Goal: Task Accomplishment & Management: Use online tool/utility

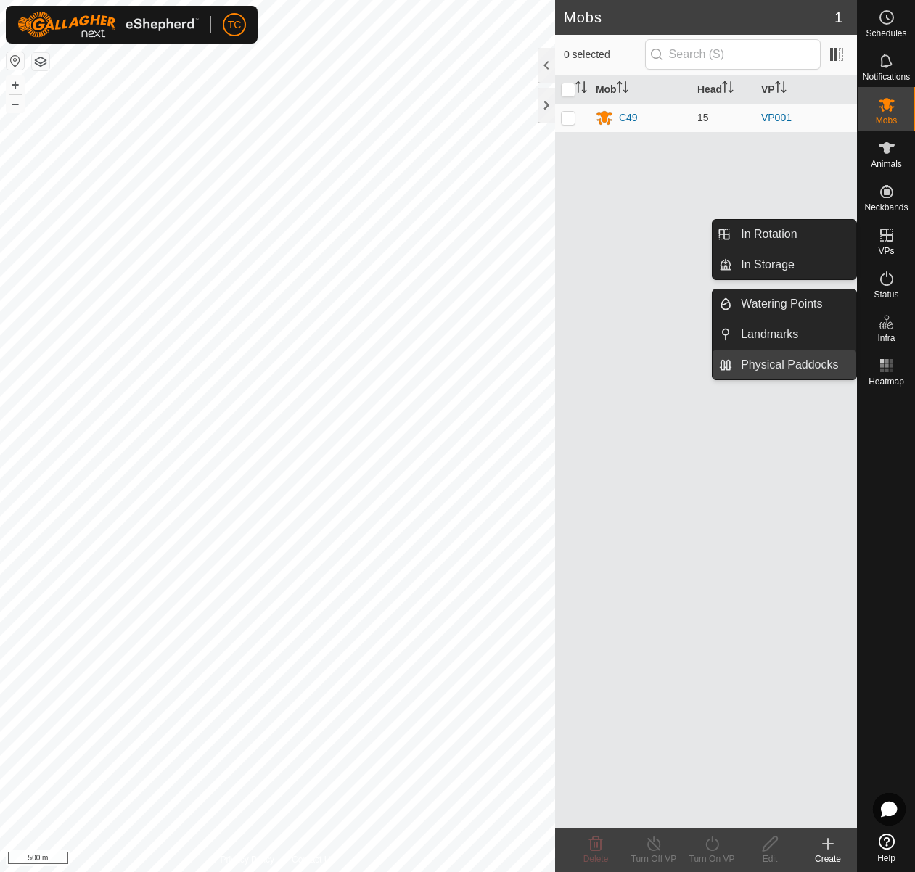
click at [787, 358] on link "Physical Paddocks" at bounding box center [794, 364] width 124 height 29
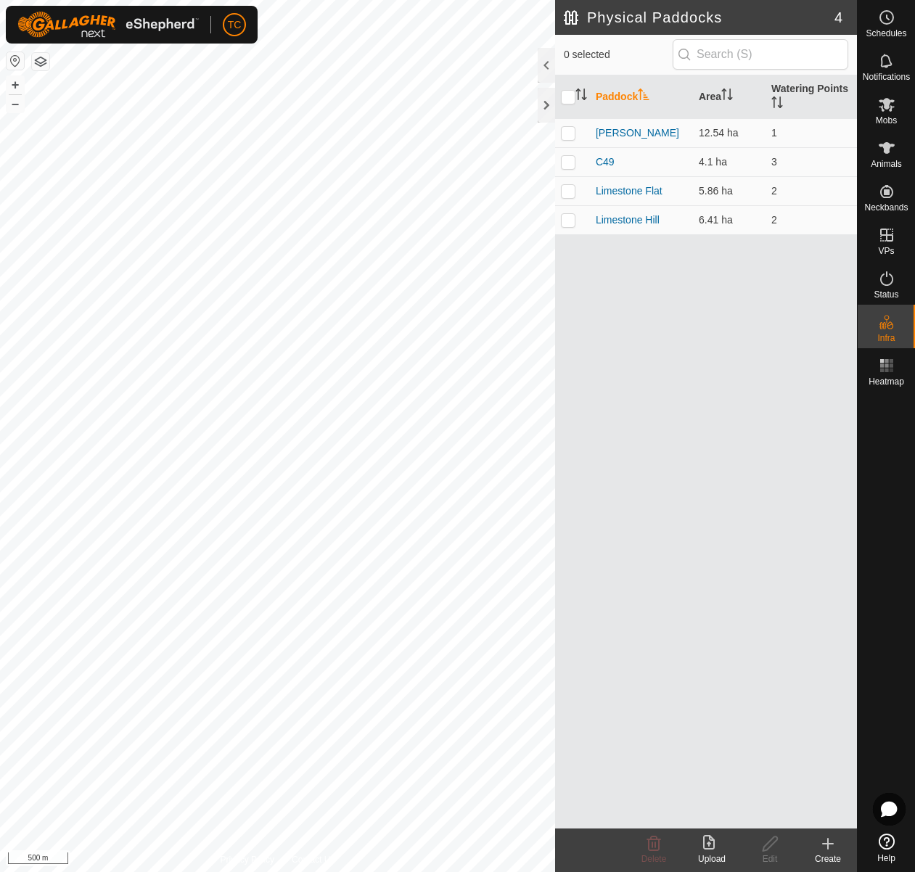
click at [704, 851] on icon at bounding box center [711, 843] width 17 height 17
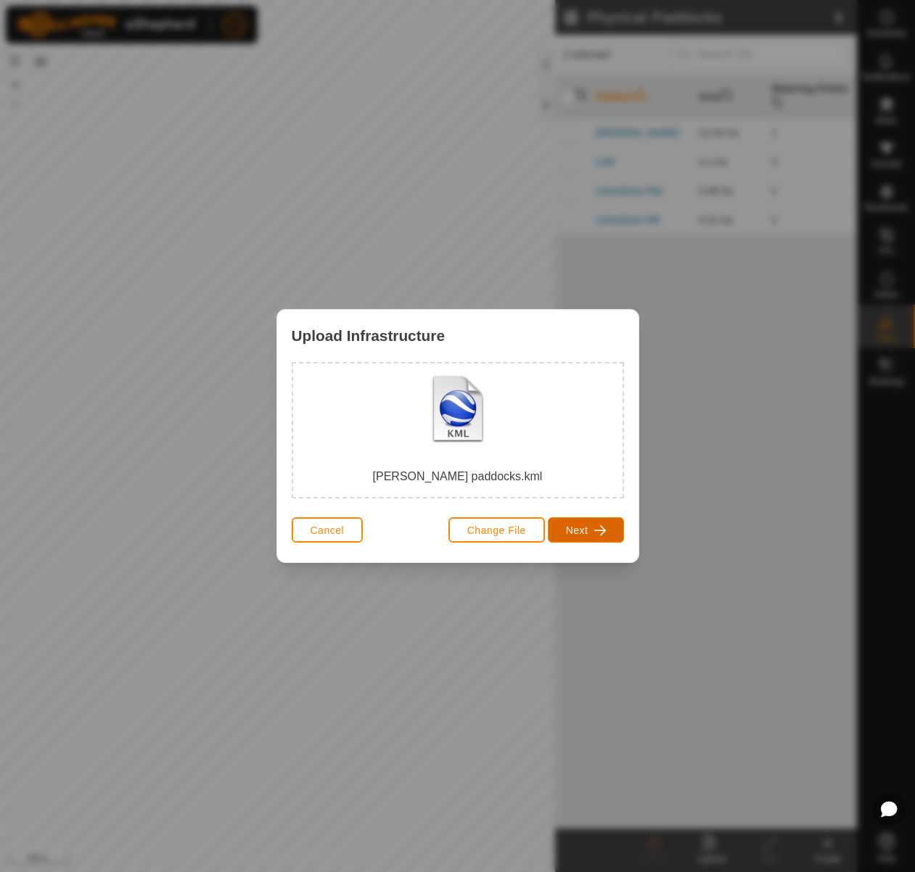
click at [579, 530] on span "Next" at bounding box center [577, 530] width 22 height 12
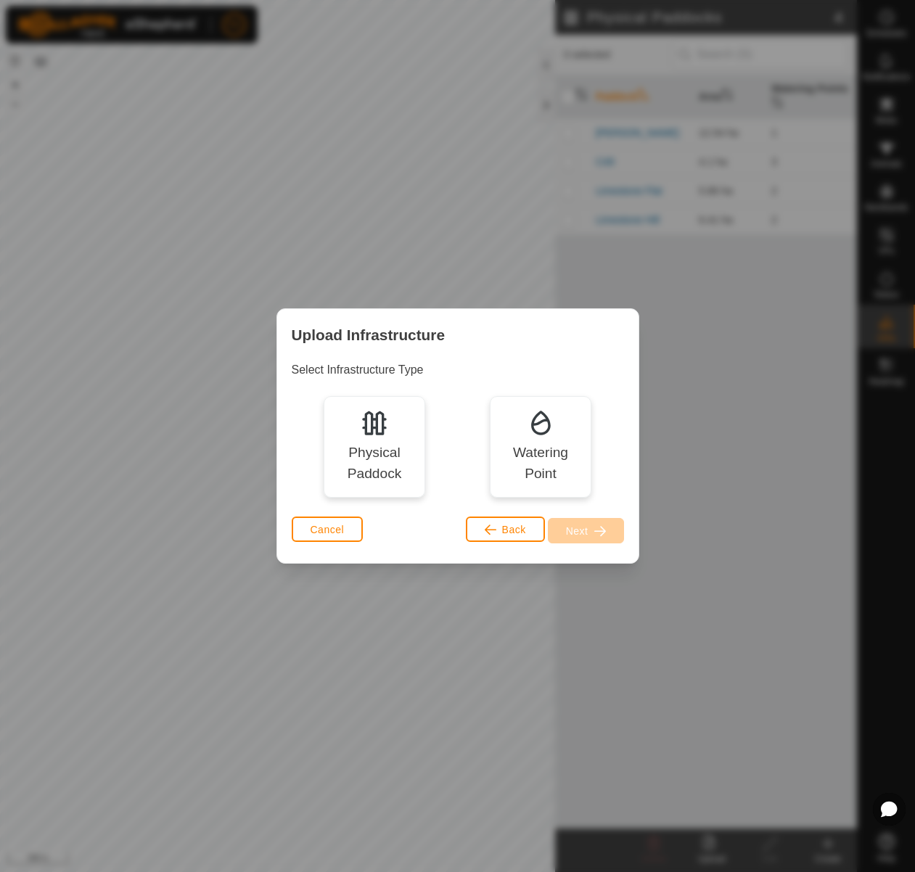
click at [375, 463] on div "Physical Paddock" at bounding box center [374, 463] width 81 height 42
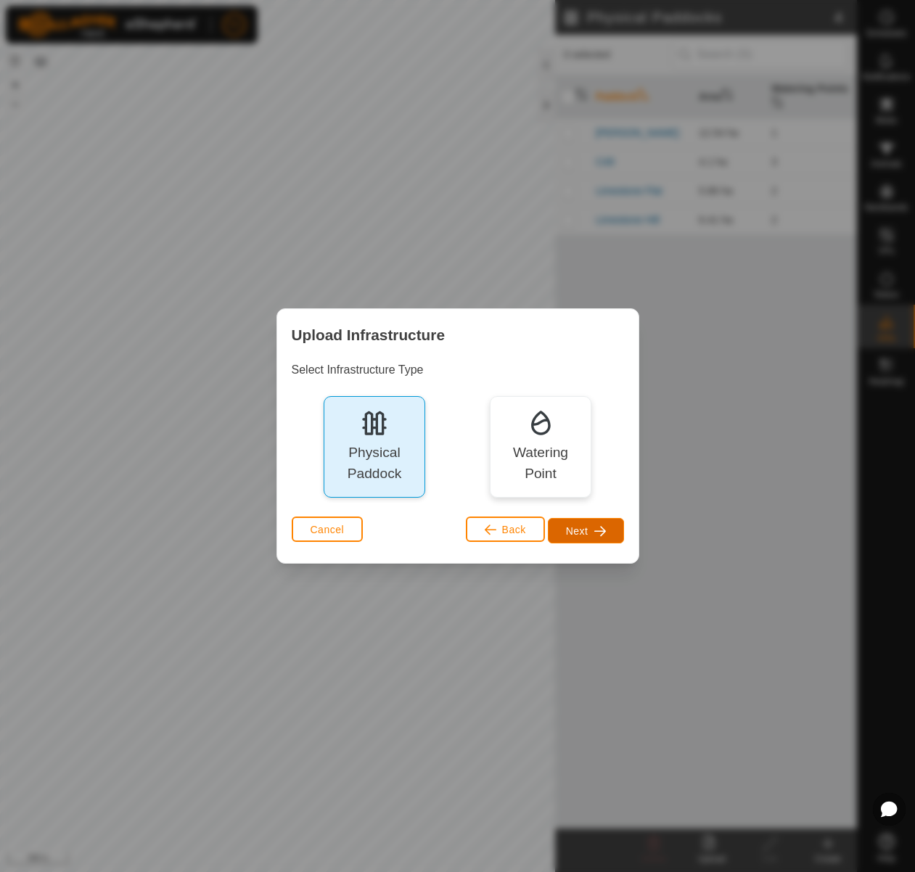
click at [597, 535] on span "button" at bounding box center [600, 531] width 12 height 12
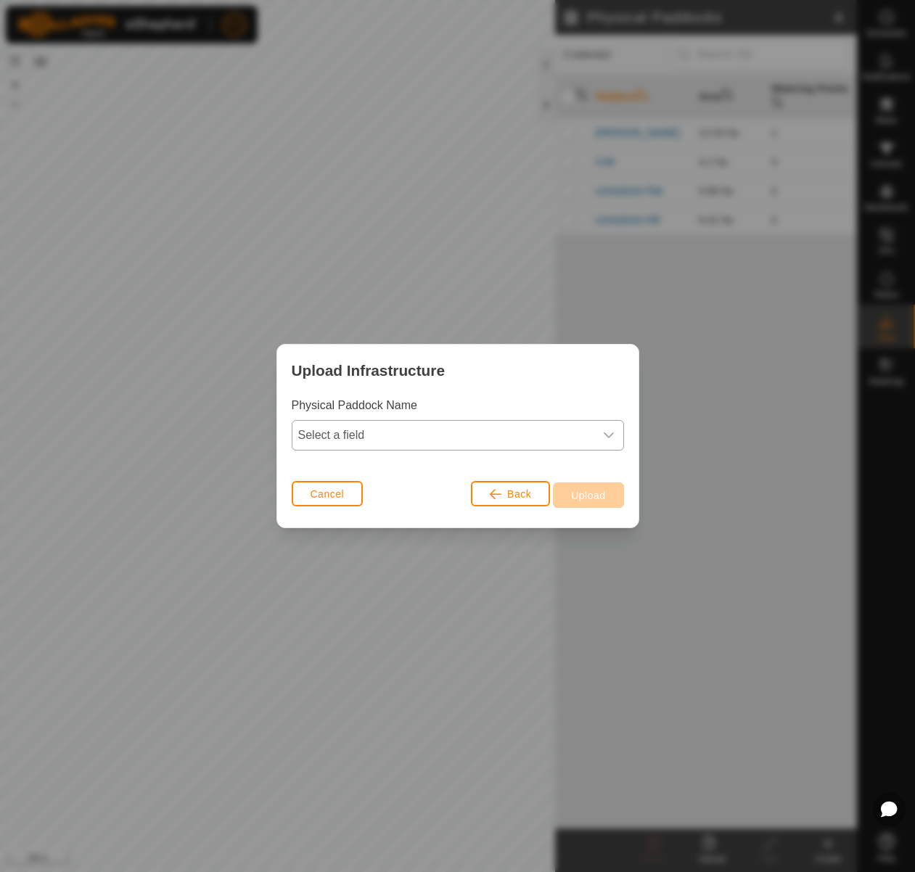
click at [607, 437] on icon "dropdown trigger" at bounding box center [609, 435] width 12 height 12
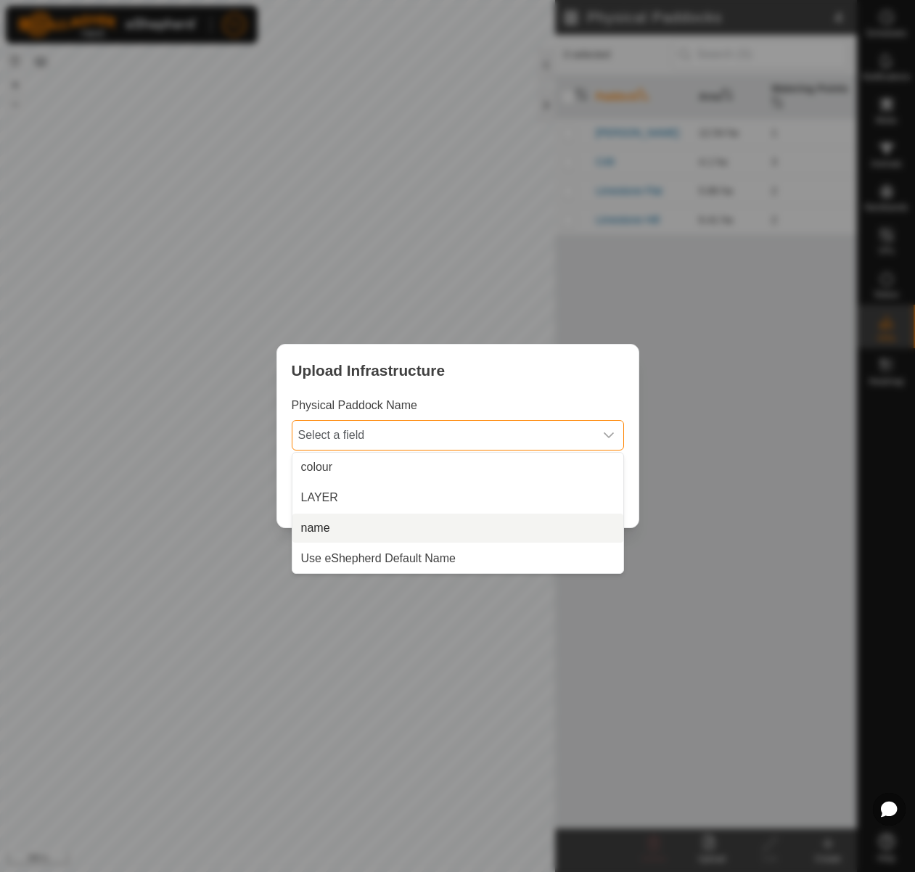
click at [575, 525] on li "name" at bounding box center [457, 528] width 331 height 29
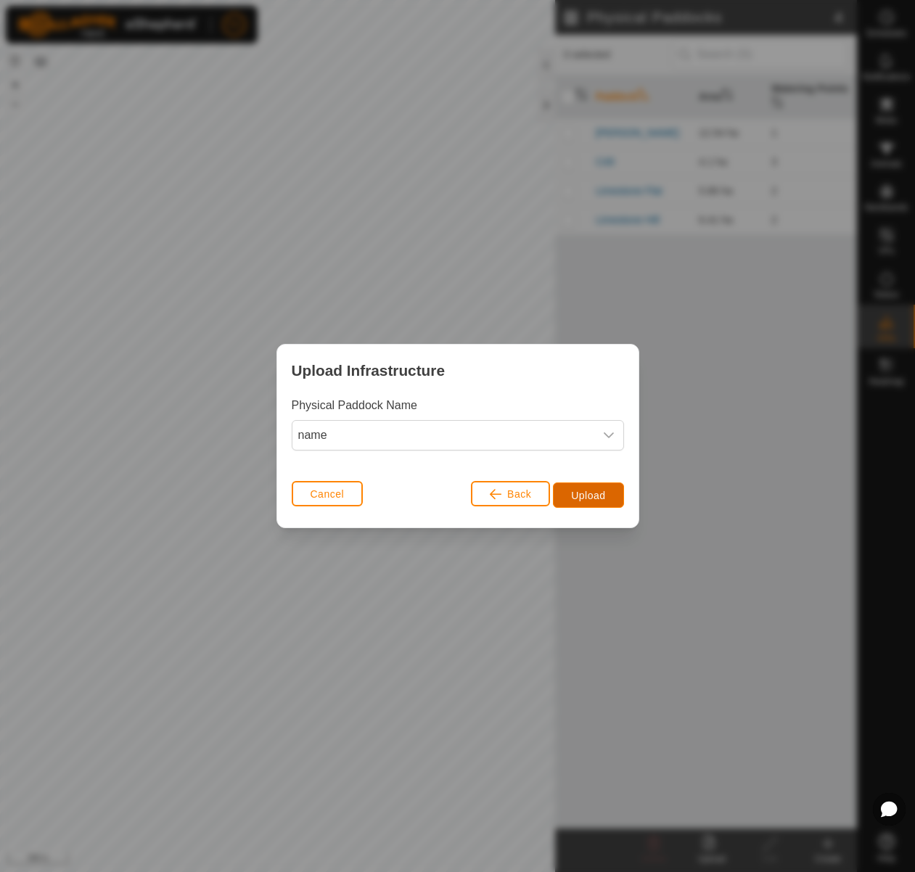
click at [593, 499] on span "Upload" at bounding box center [588, 496] width 34 height 12
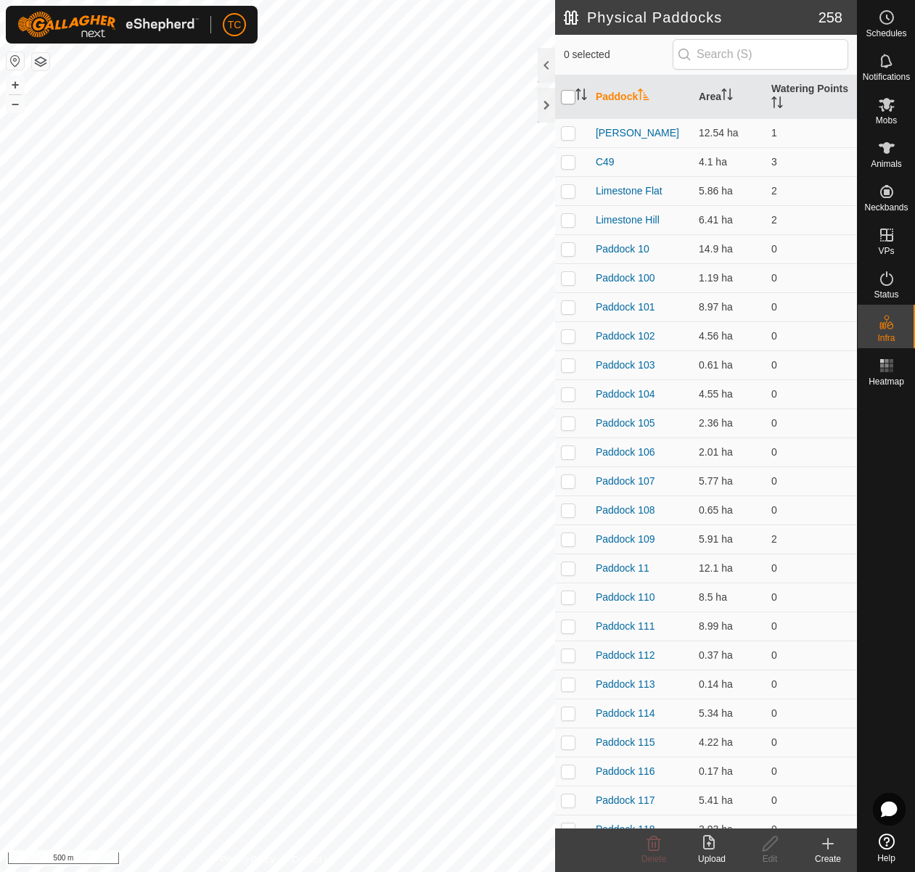
click at [567, 97] on input "checkbox" at bounding box center [568, 97] width 15 height 15
checkbox input "true"
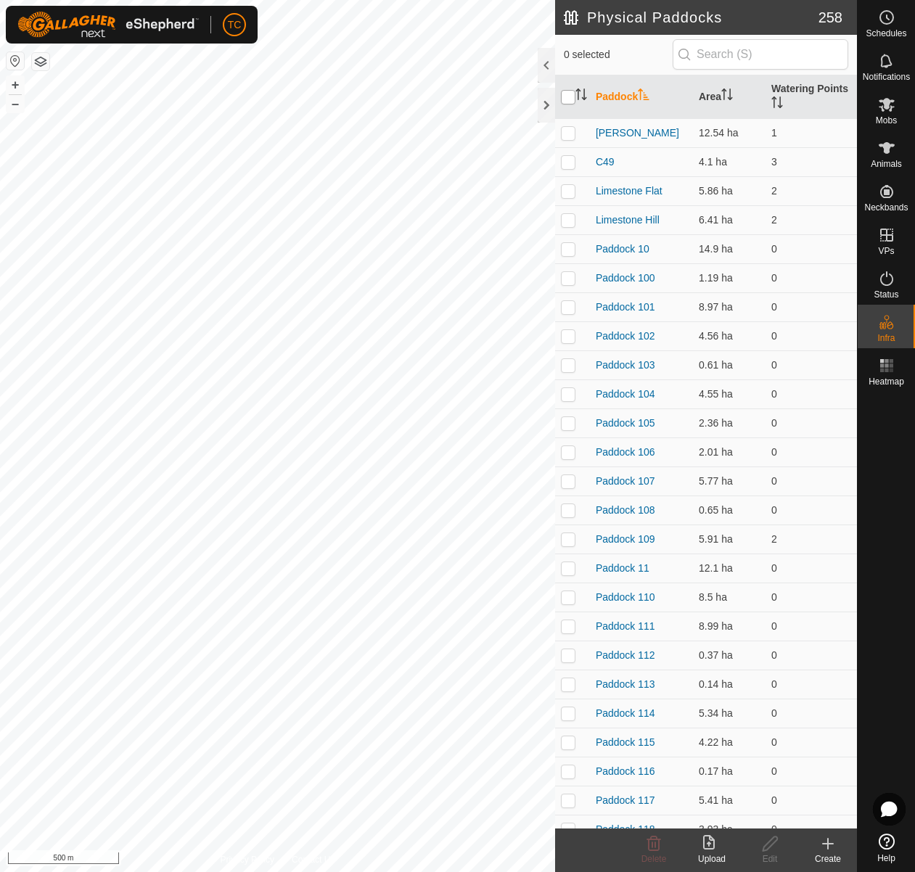
checkbox input "true"
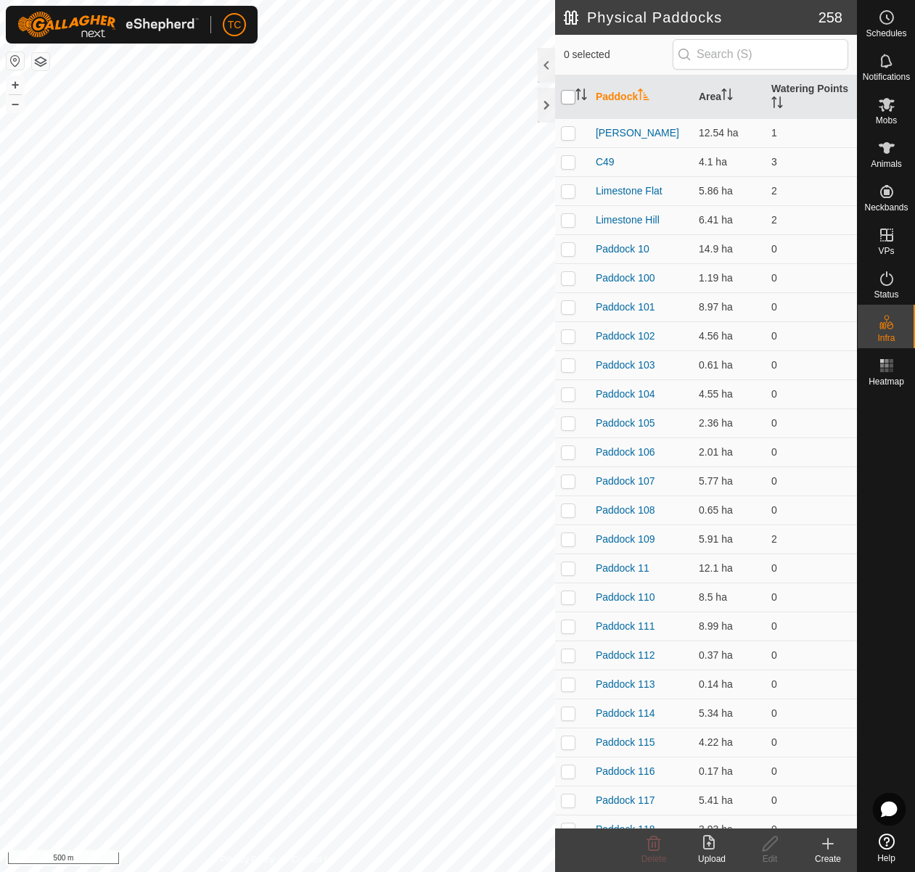
checkbox input "true"
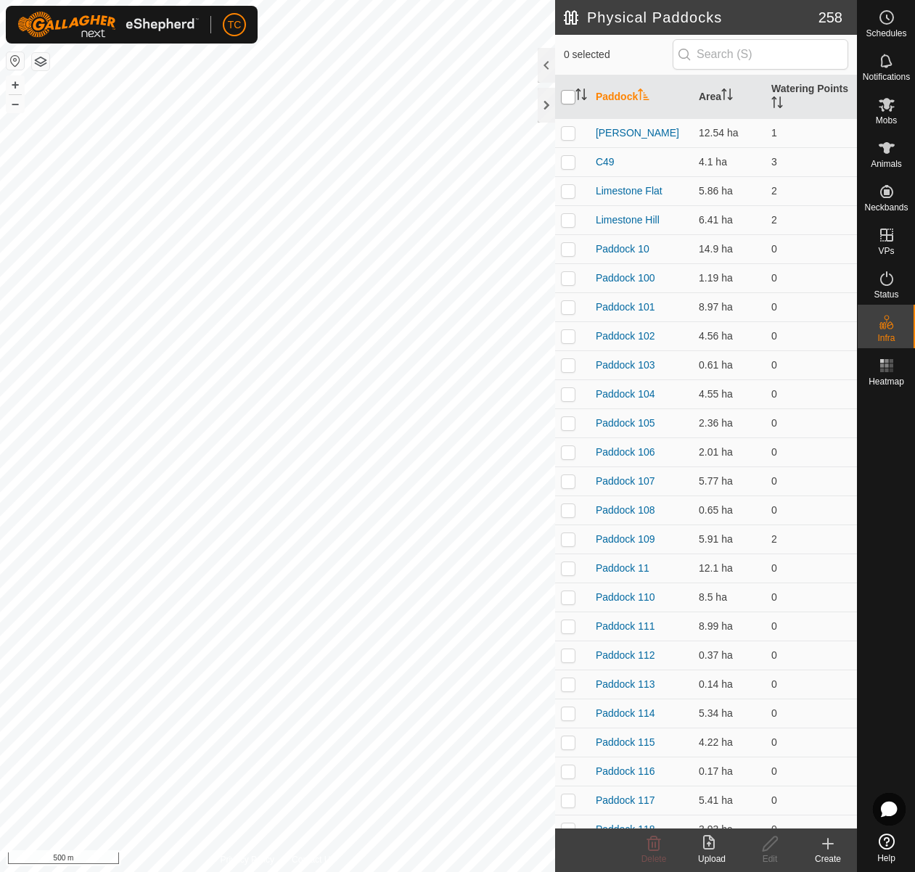
checkbox input "true"
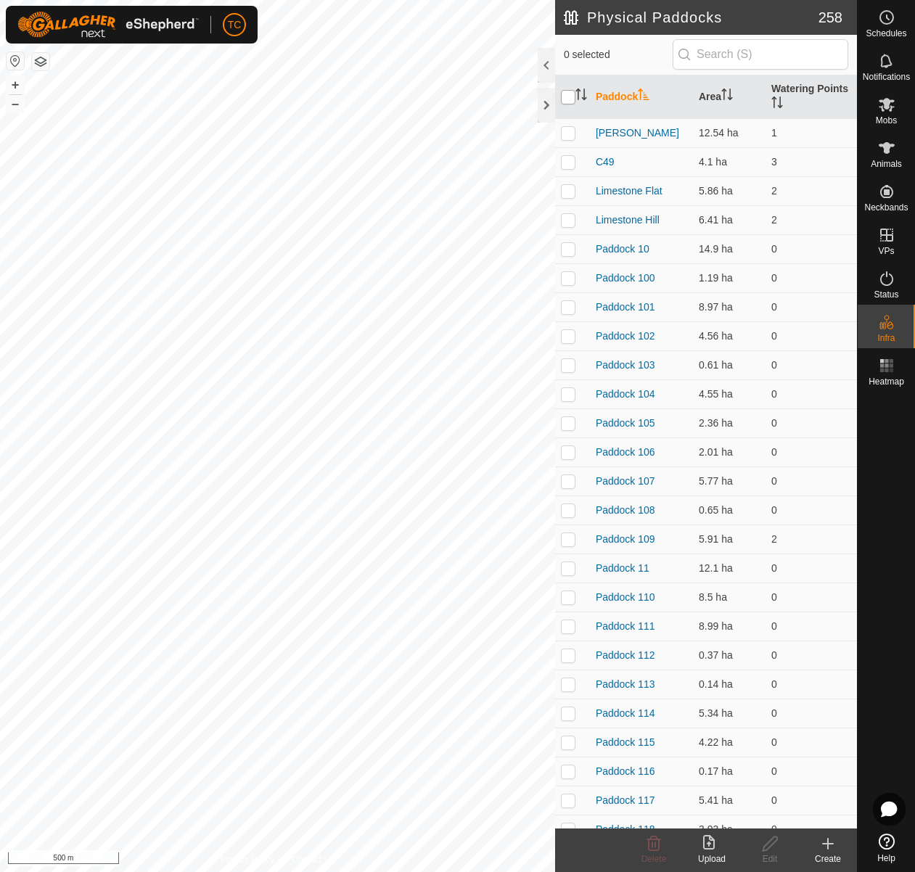
checkbox input "true"
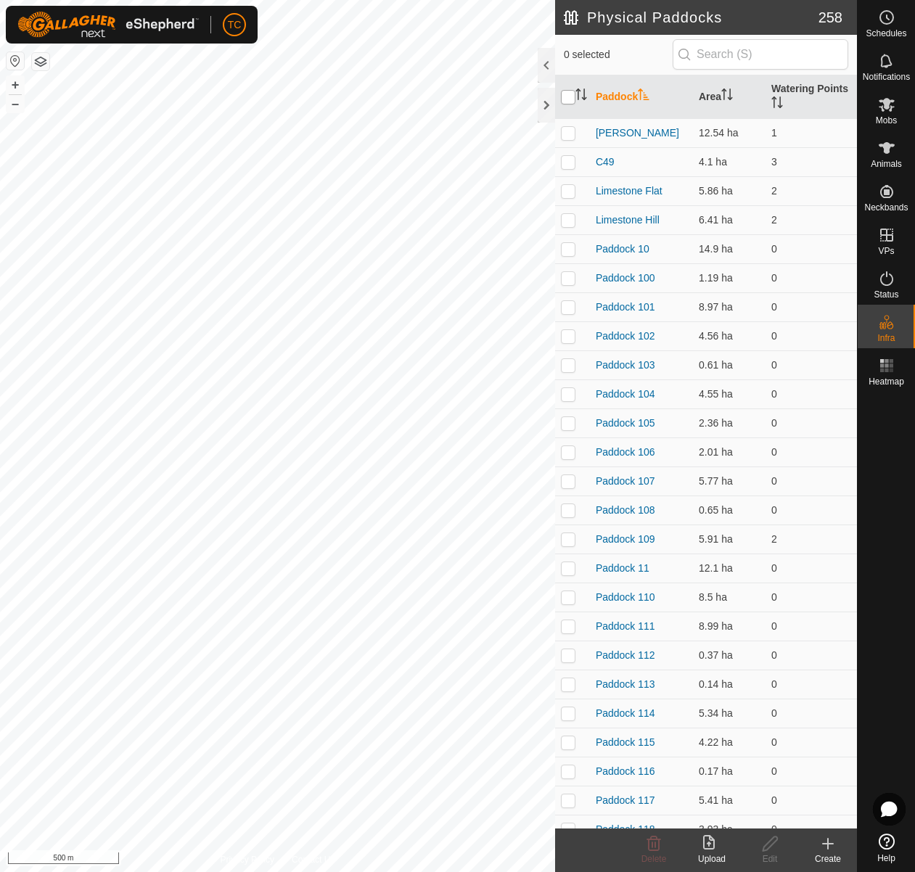
checkbox input "true"
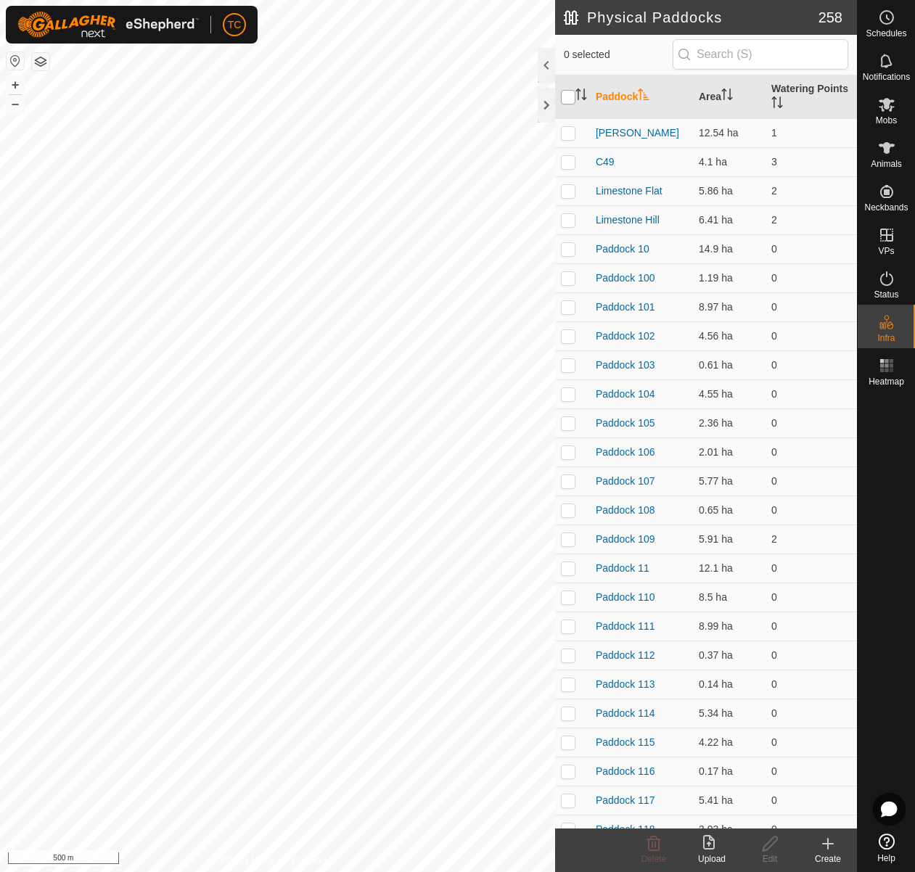
checkbox input "true"
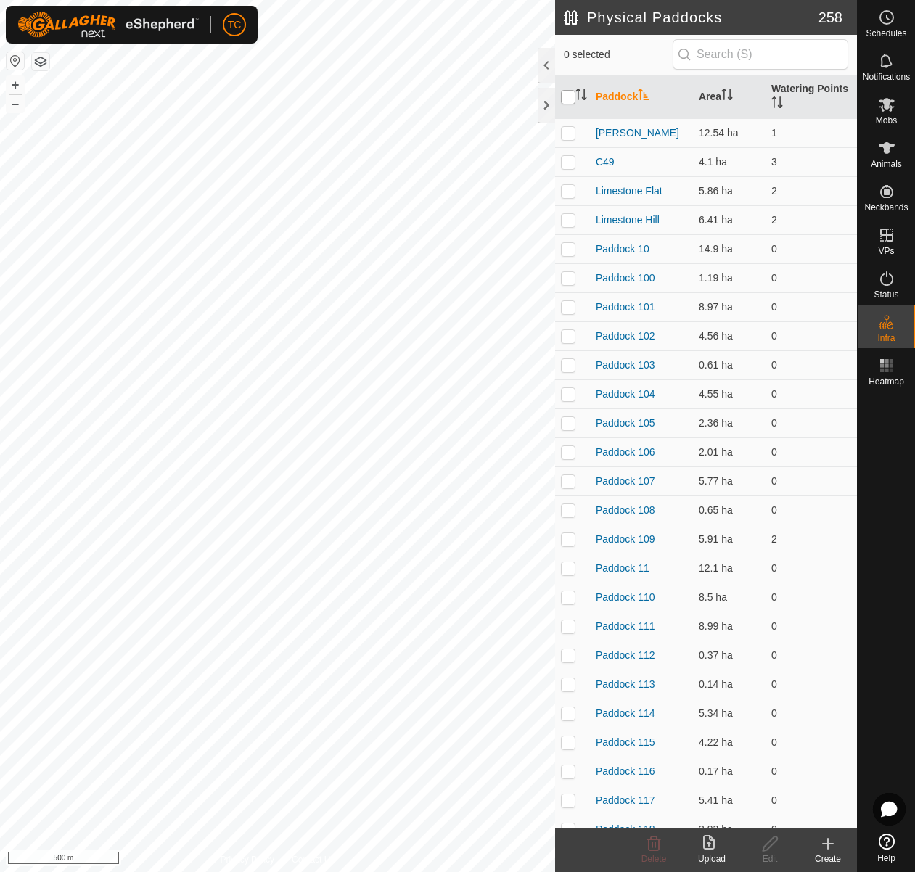
checkbox input "true"
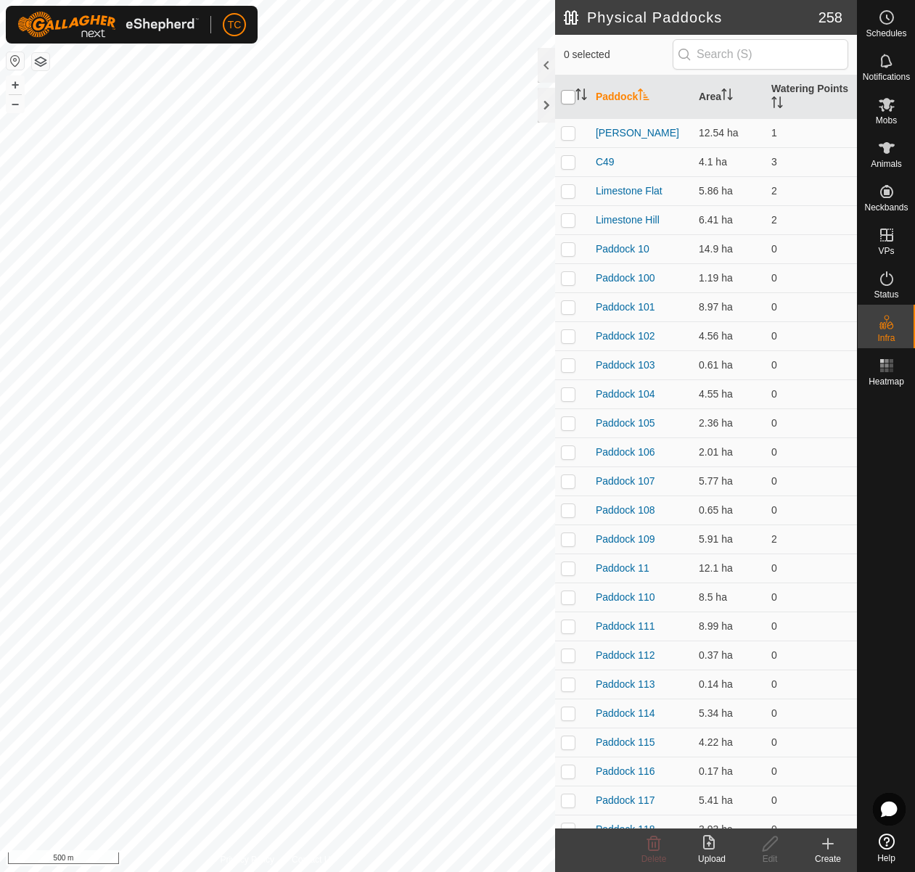
checkbox input "true"
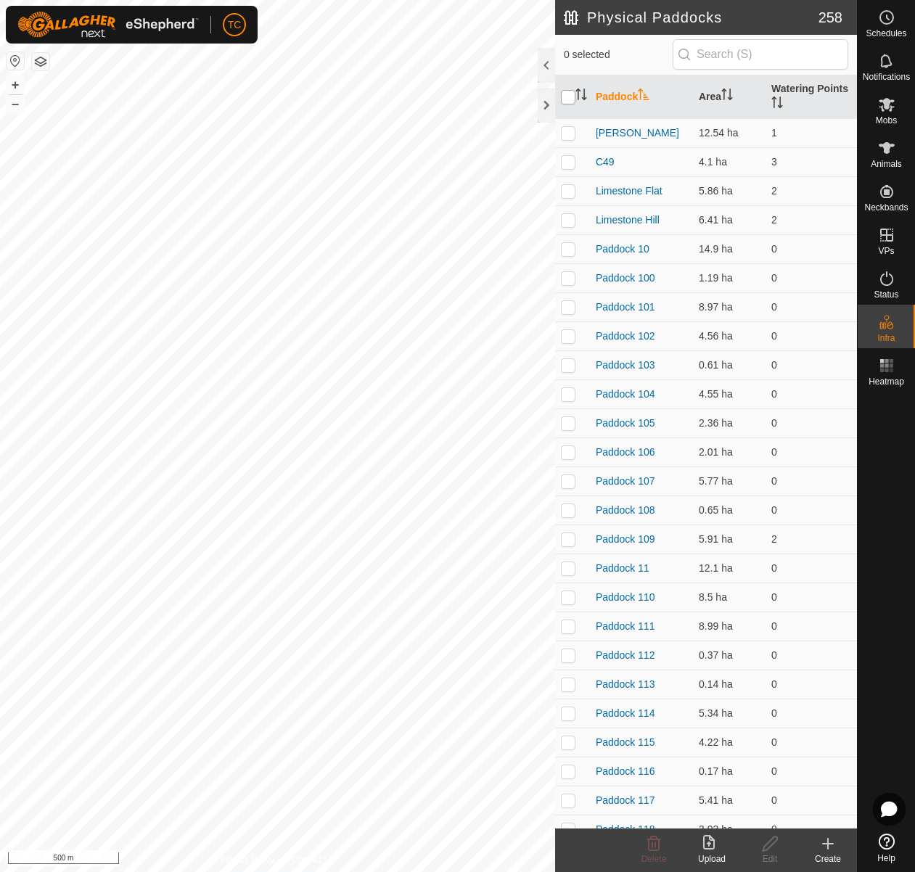
checkbox input "true"
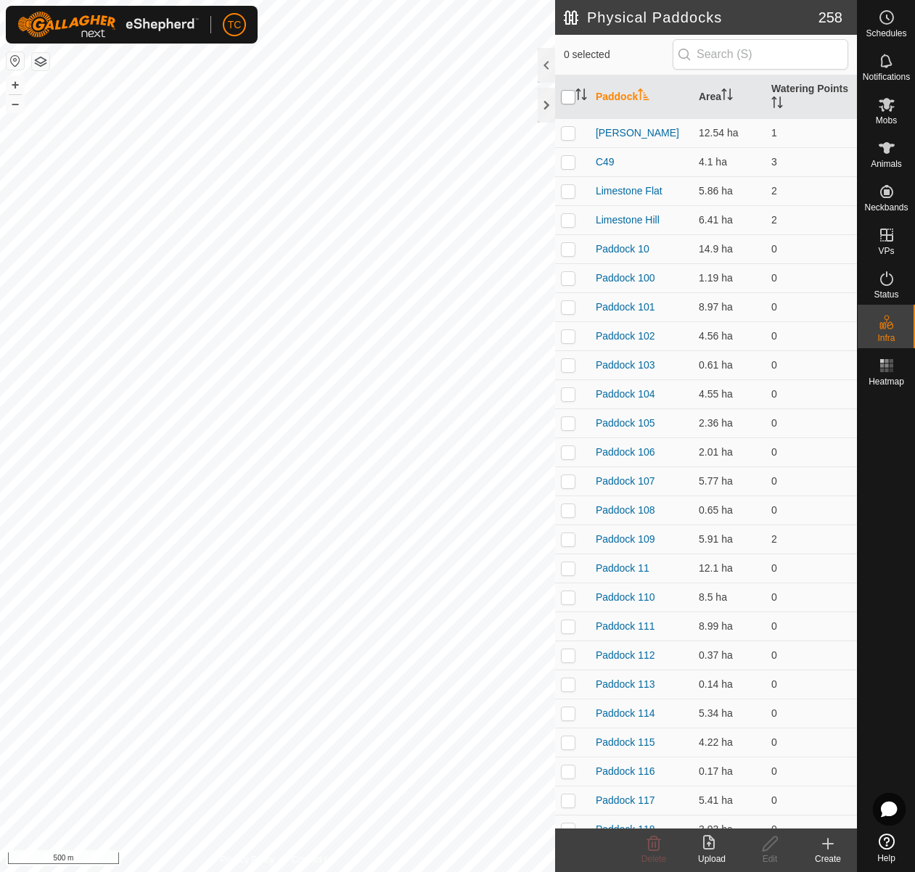
checkbox input "true"
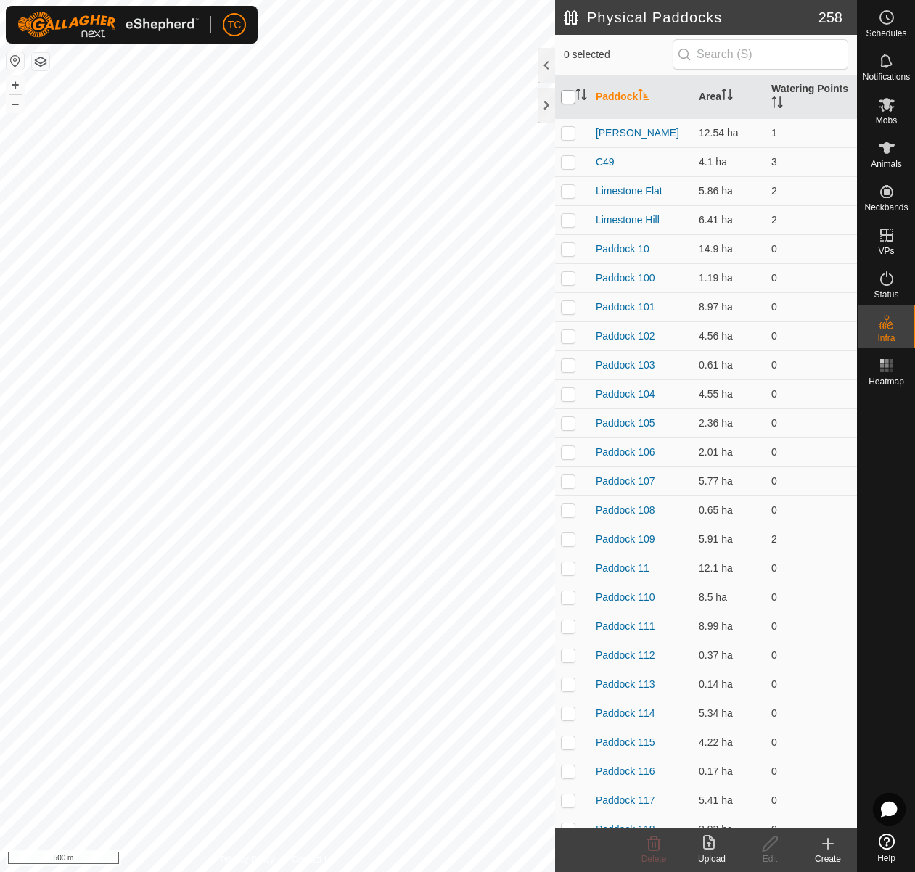
checkbox input "true"
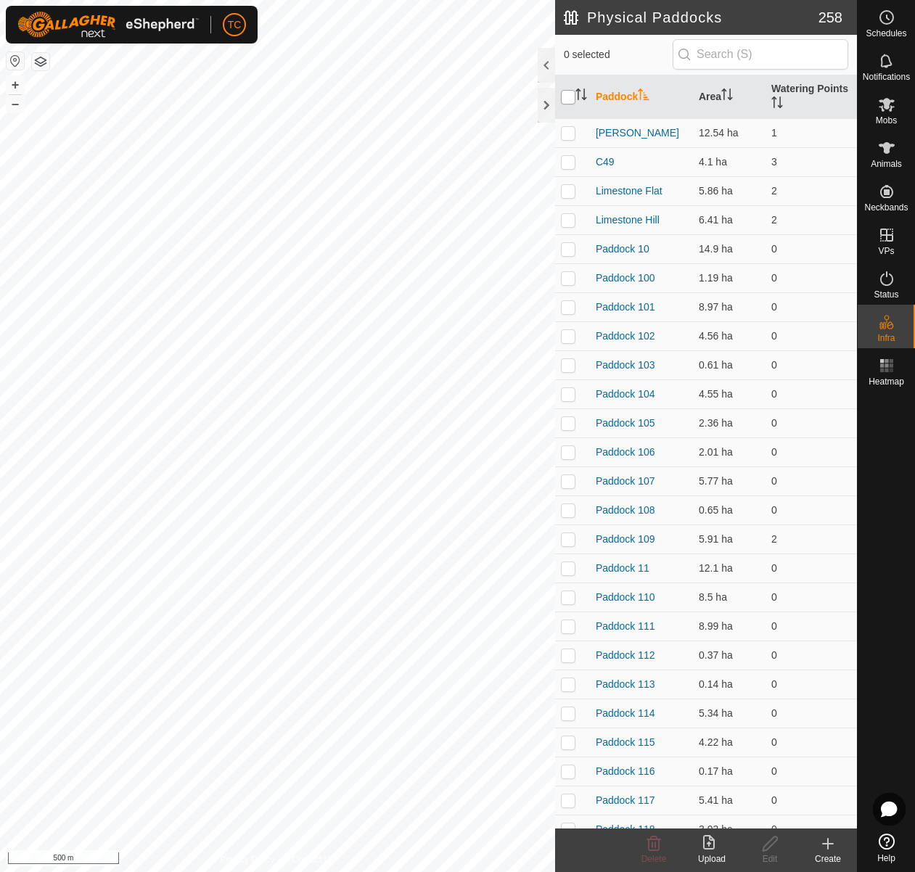
checkbox input "true"
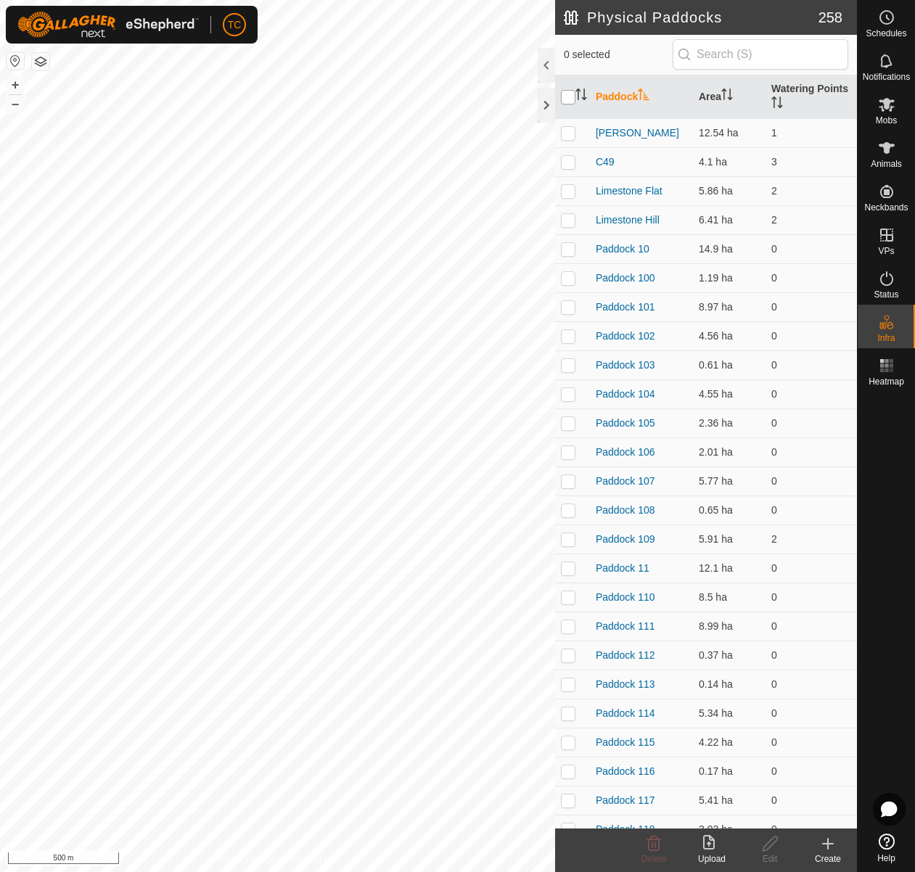
checkbox input "true"
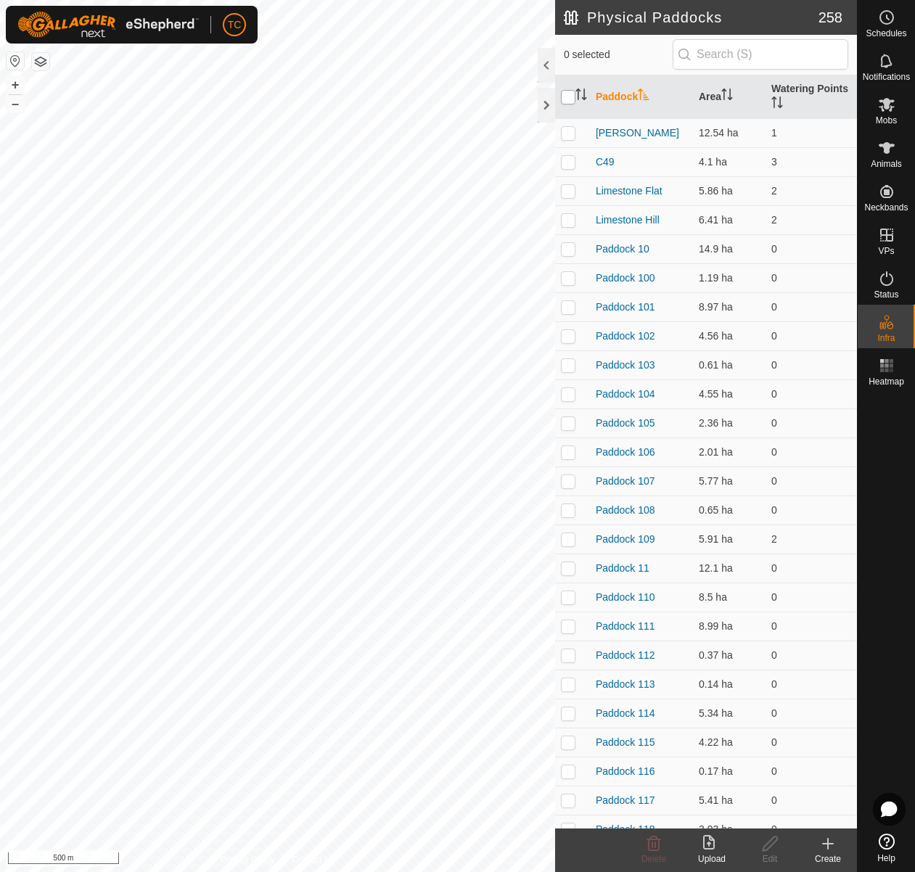
checkbox input "true"
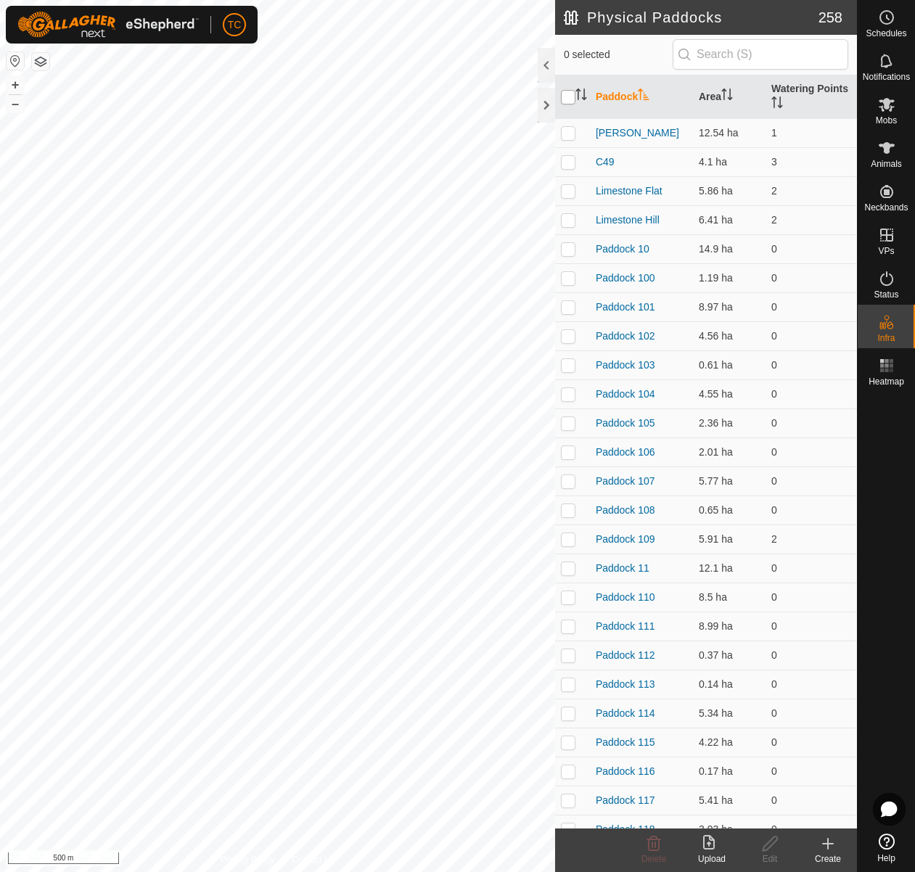
checkbox input "true"
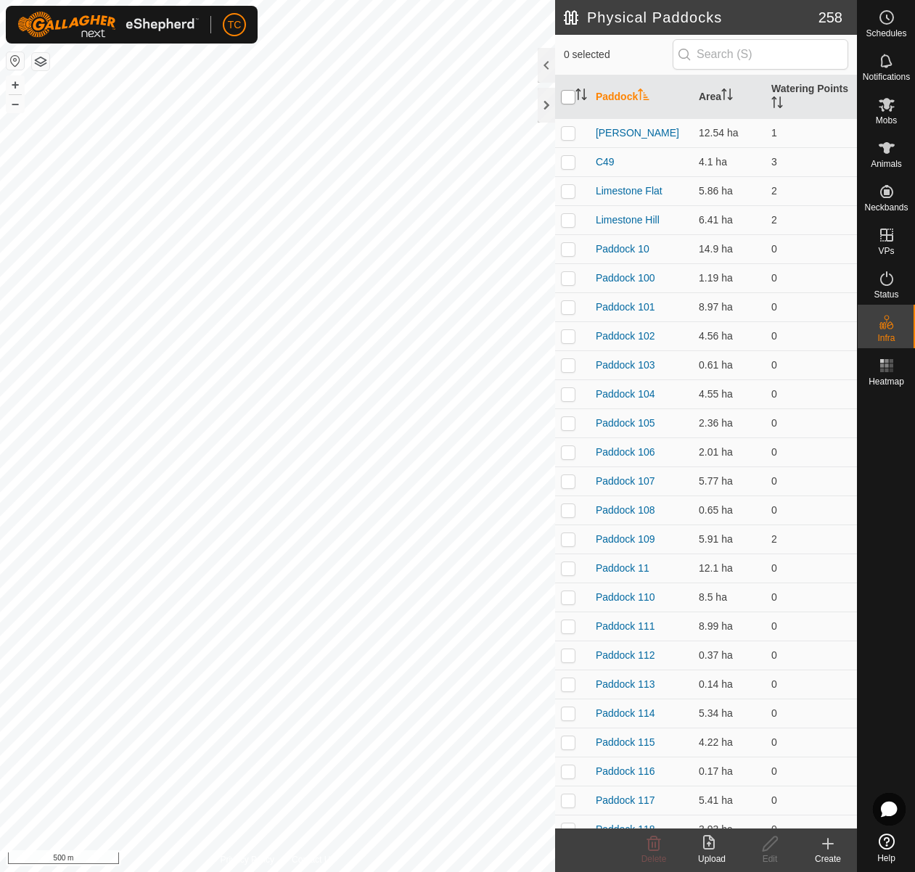
checkbox input "true"
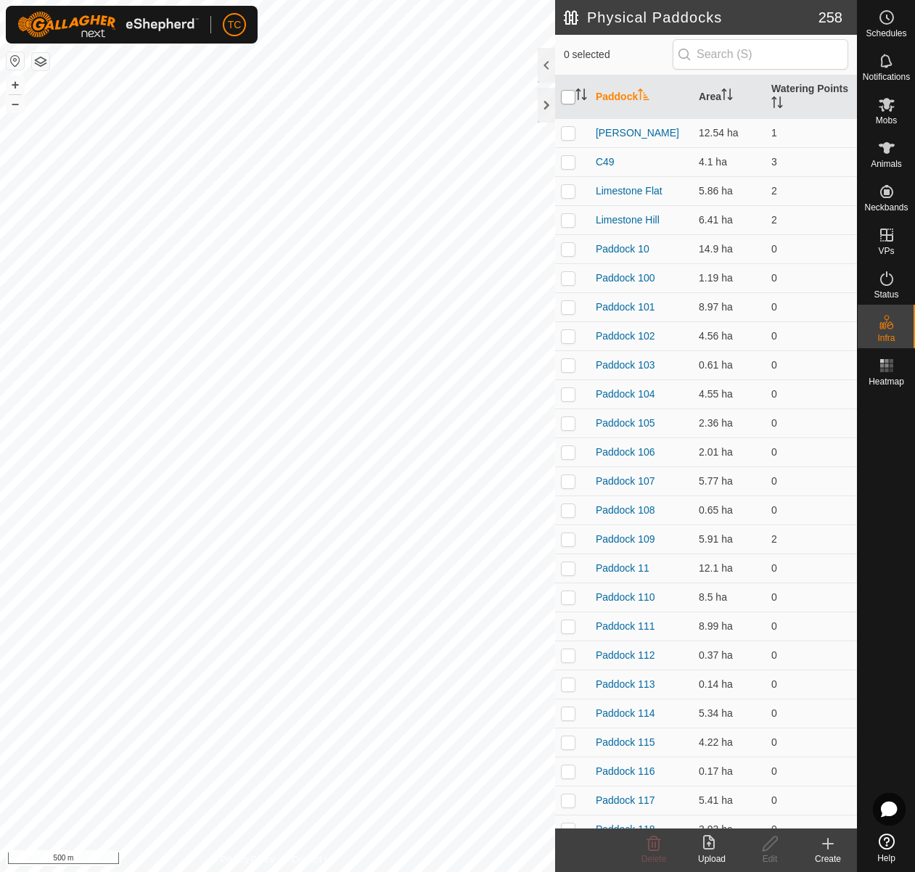
checkbox input "true"
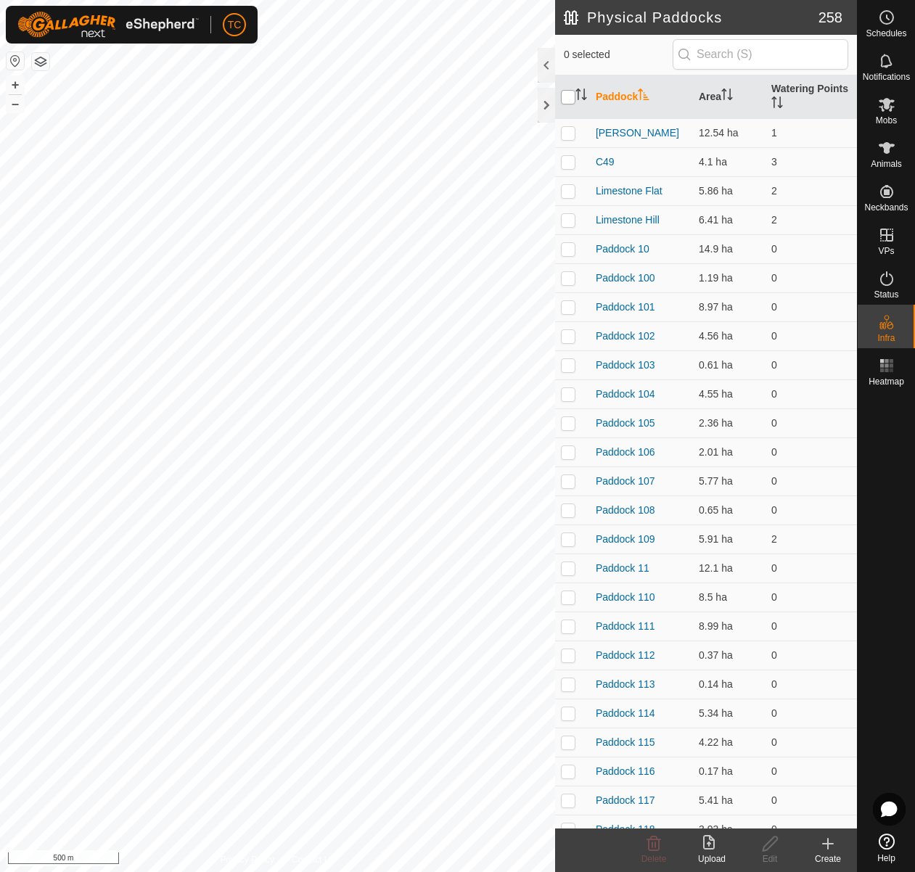
checkbox input "true"
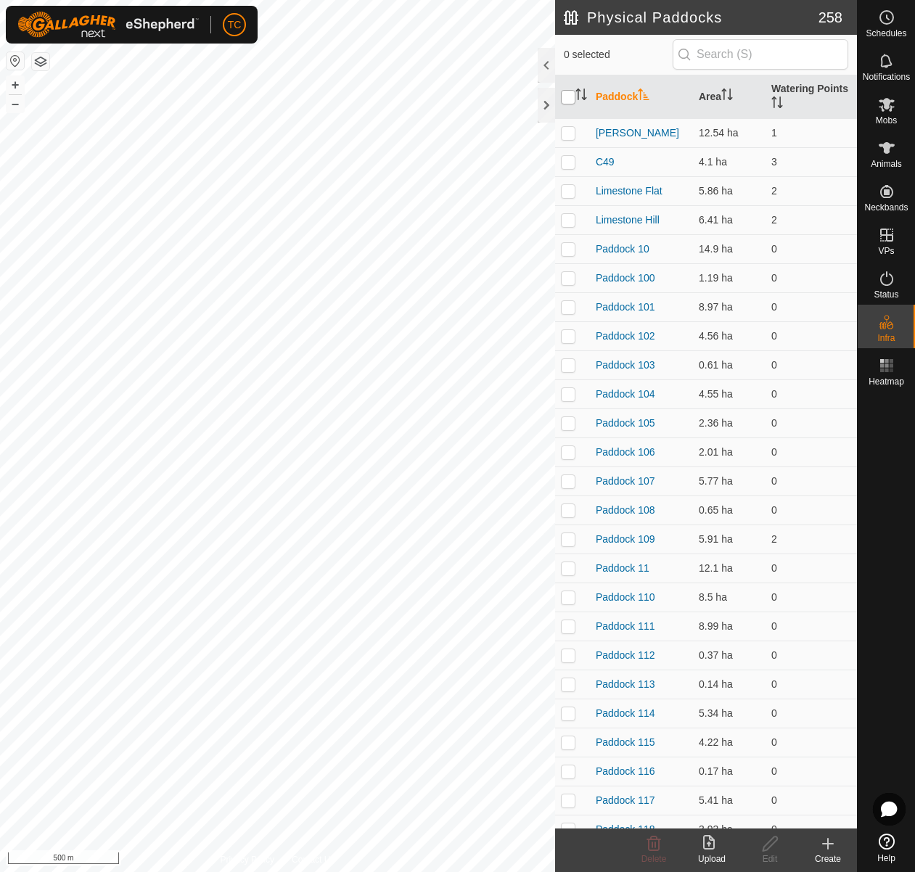
checkbox input "true"
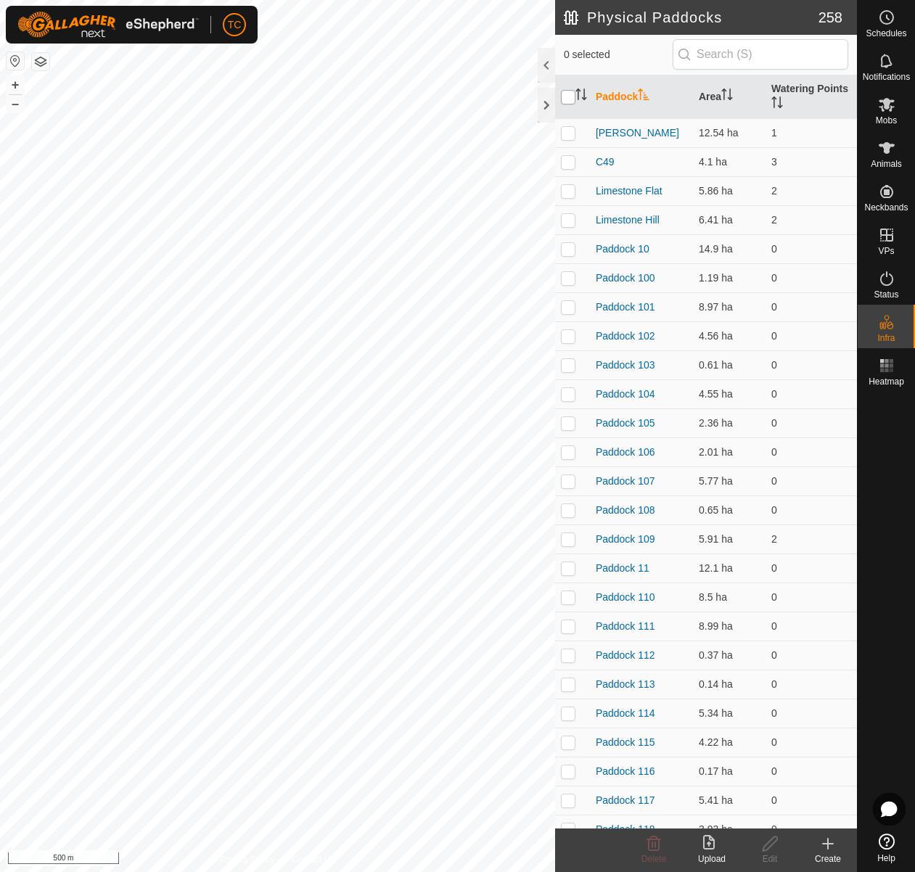
checkbox input "true"
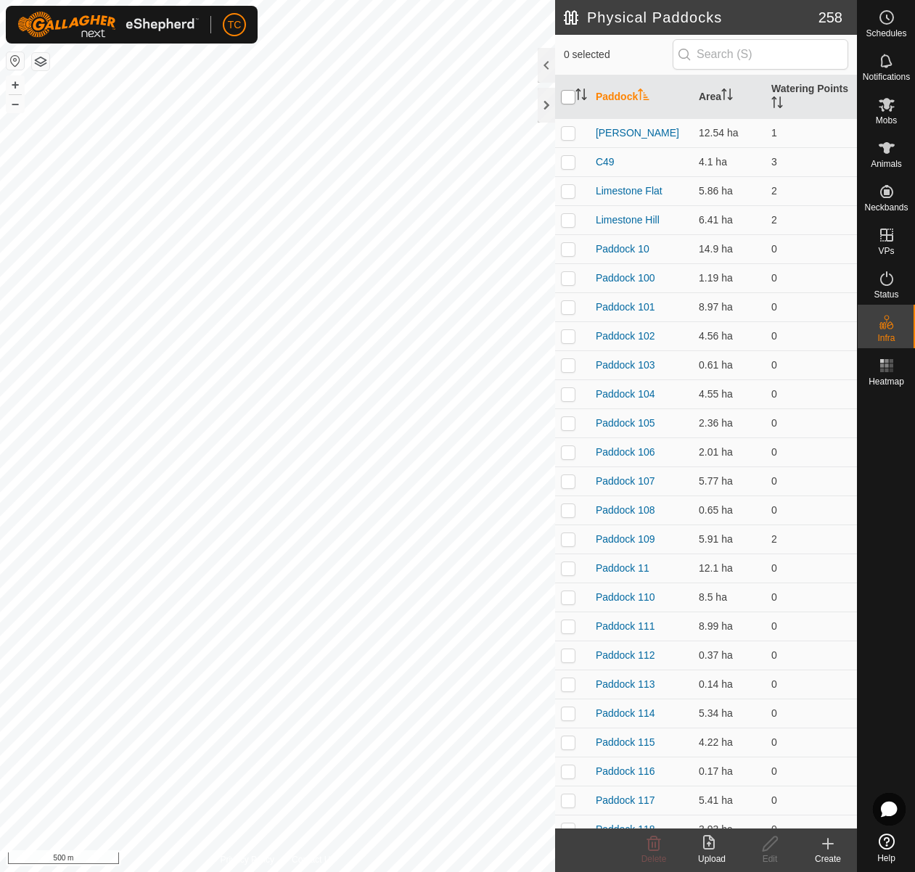
checkbox input "true"
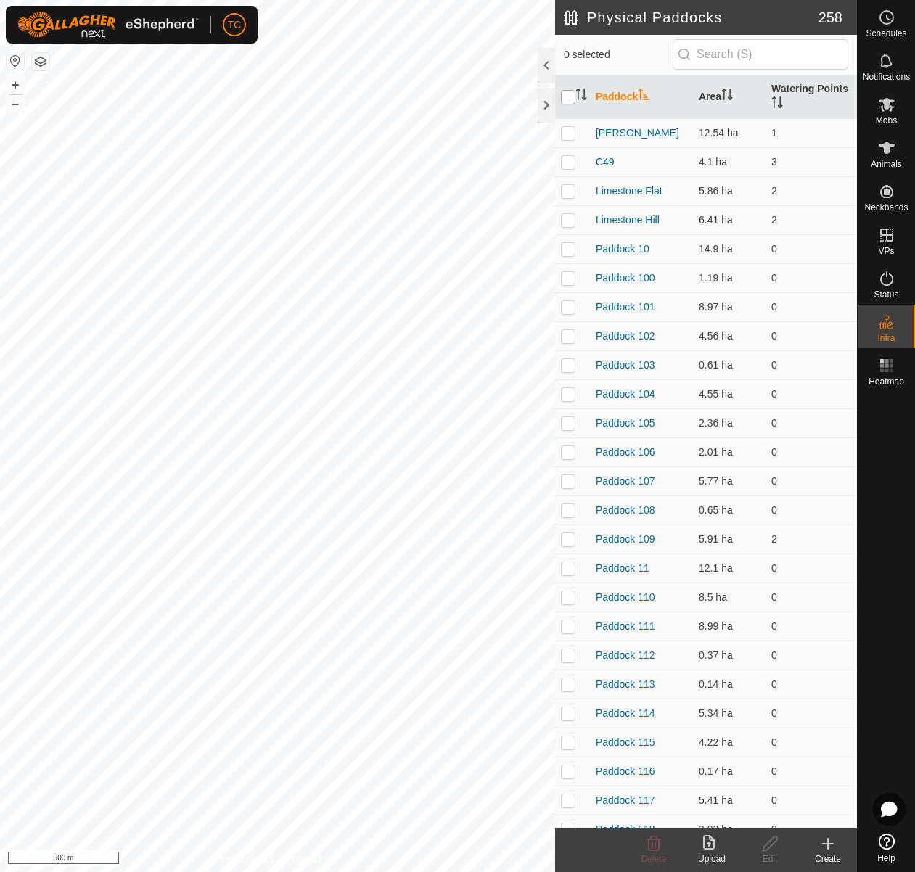
checkbox input "true"
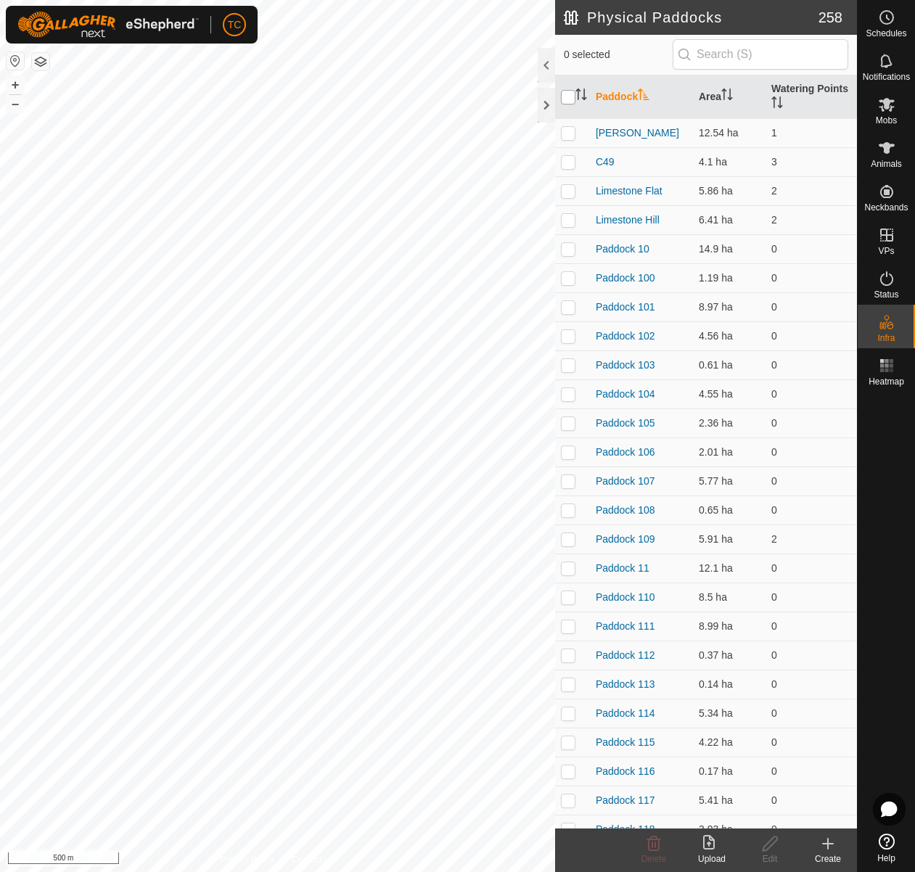
checkbox input "true"
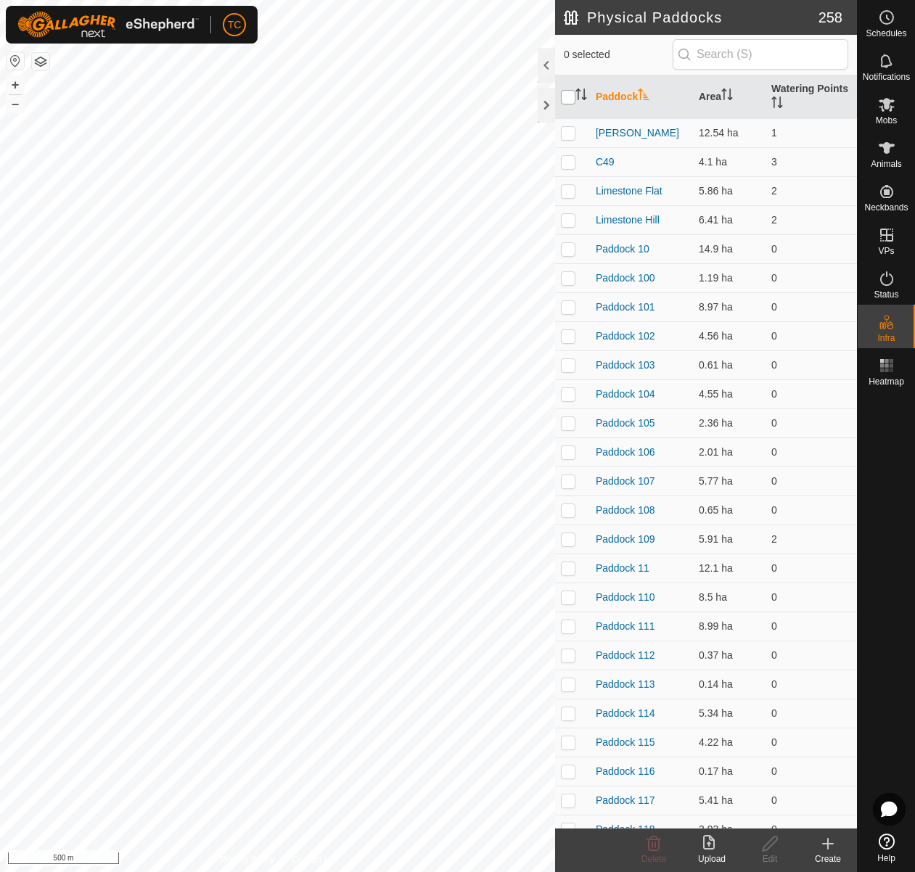
checkbox input "true"
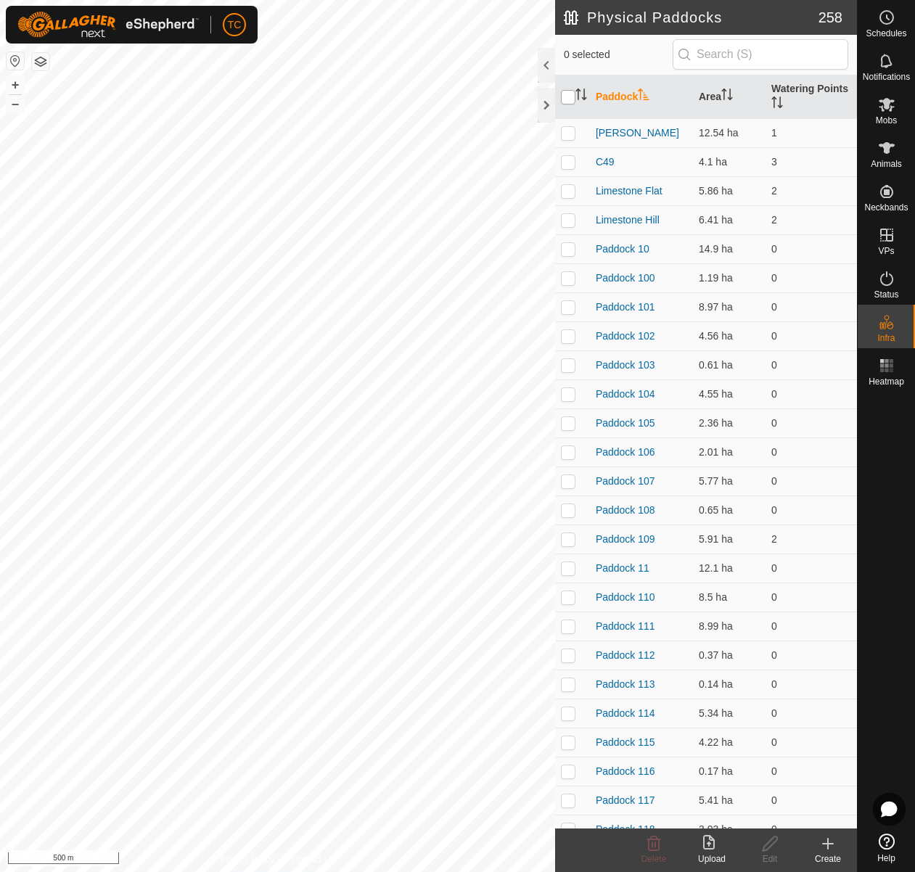
checkbox input "true"
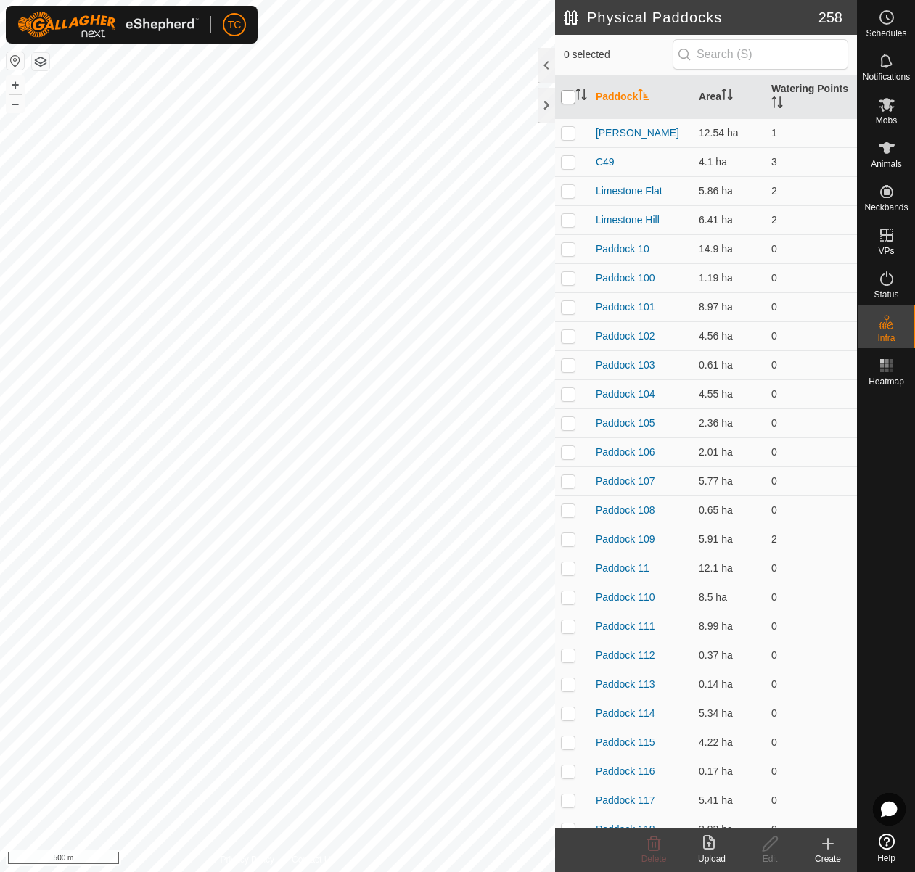
checkbox input "true"
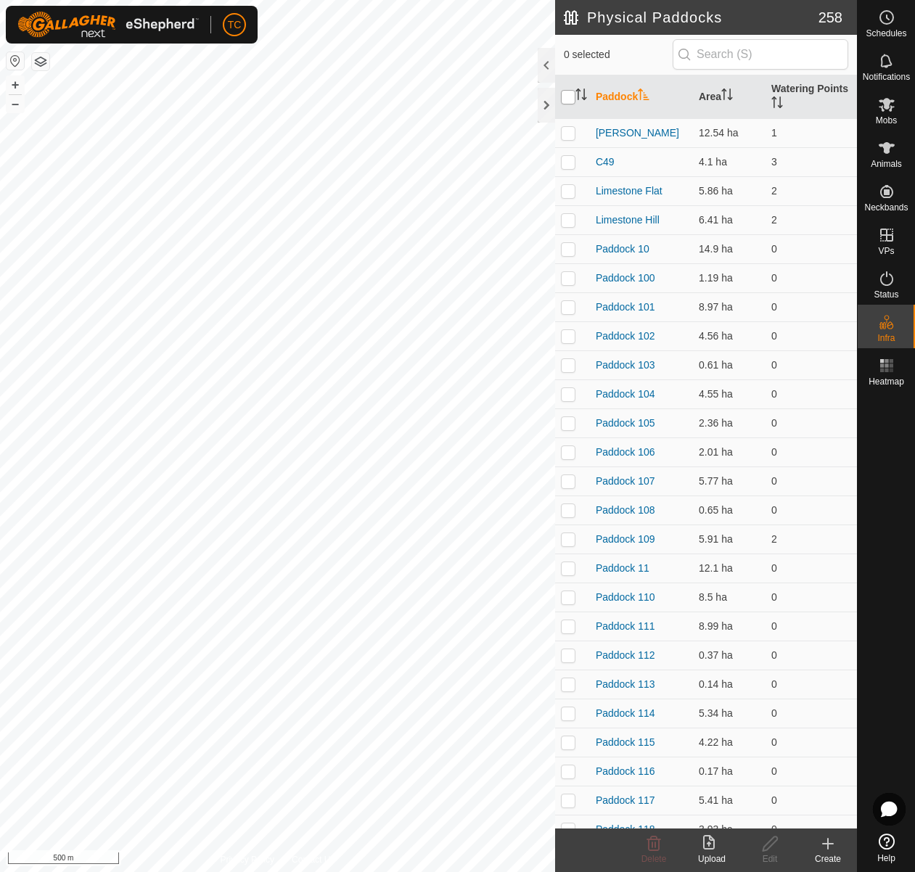
checkbox input "true"
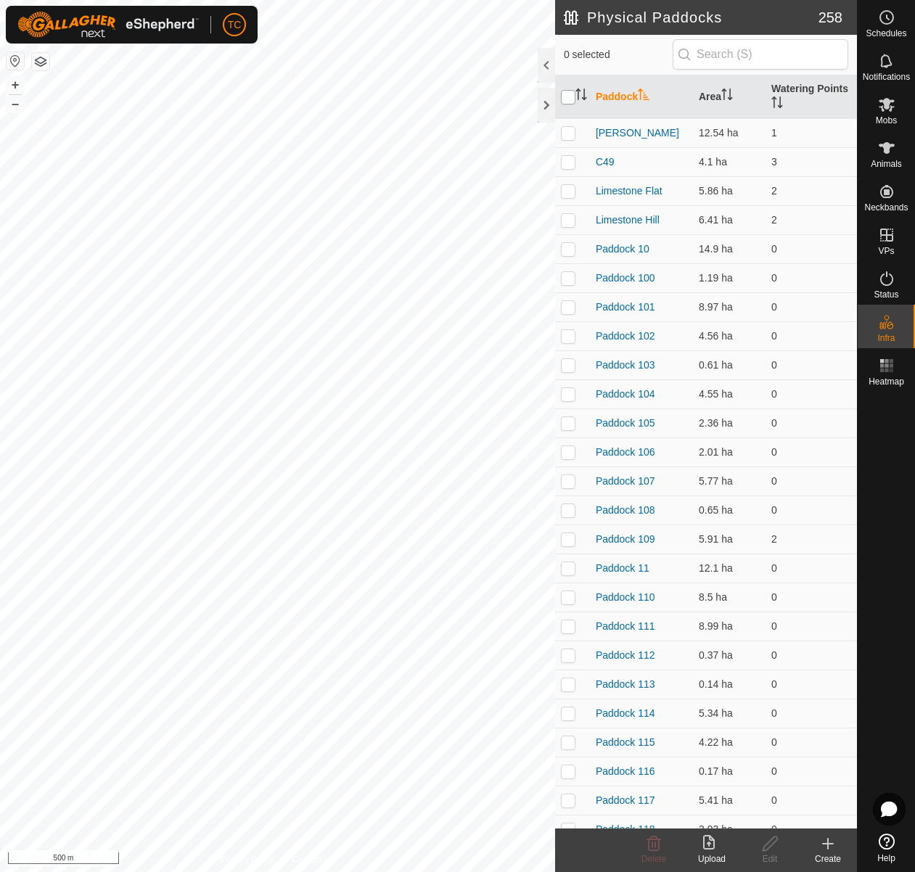
checkbox input "true"
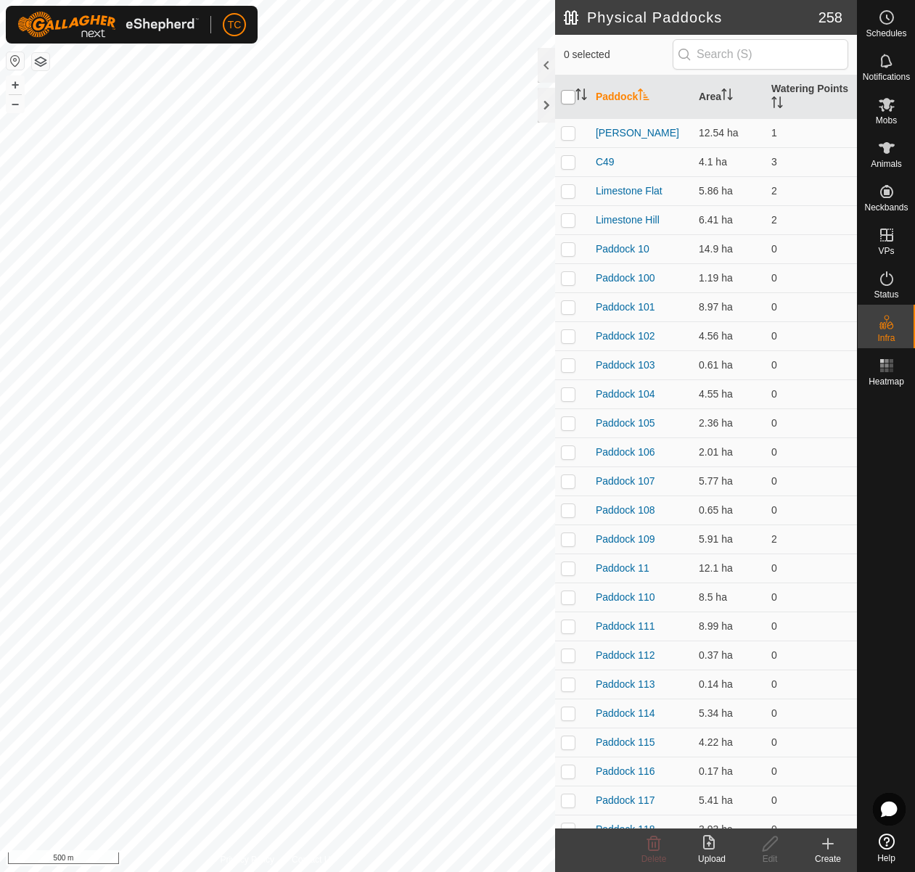
checkbox input "true"
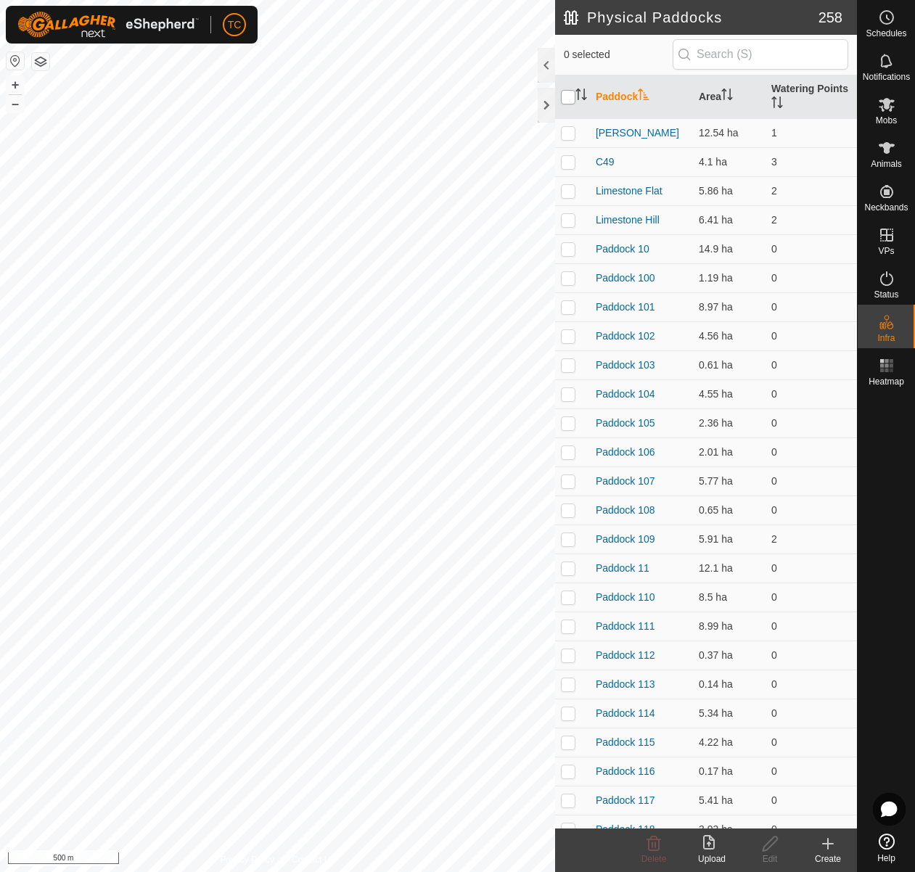
checkbox input "true"
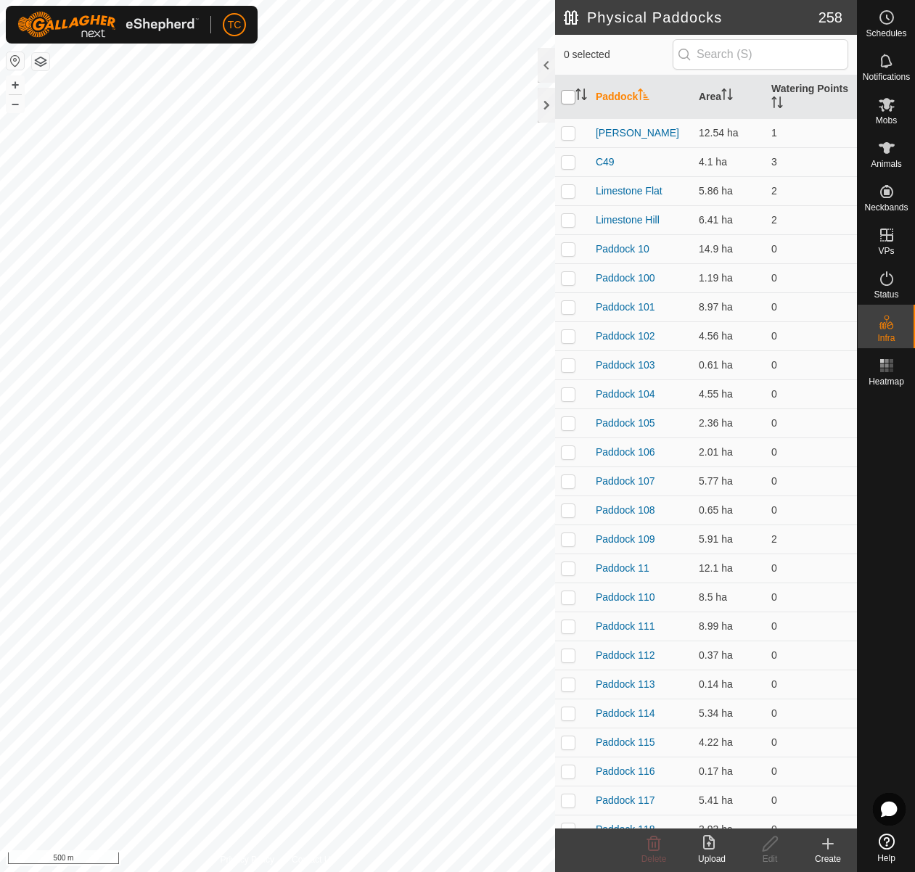
checkbox input "true"
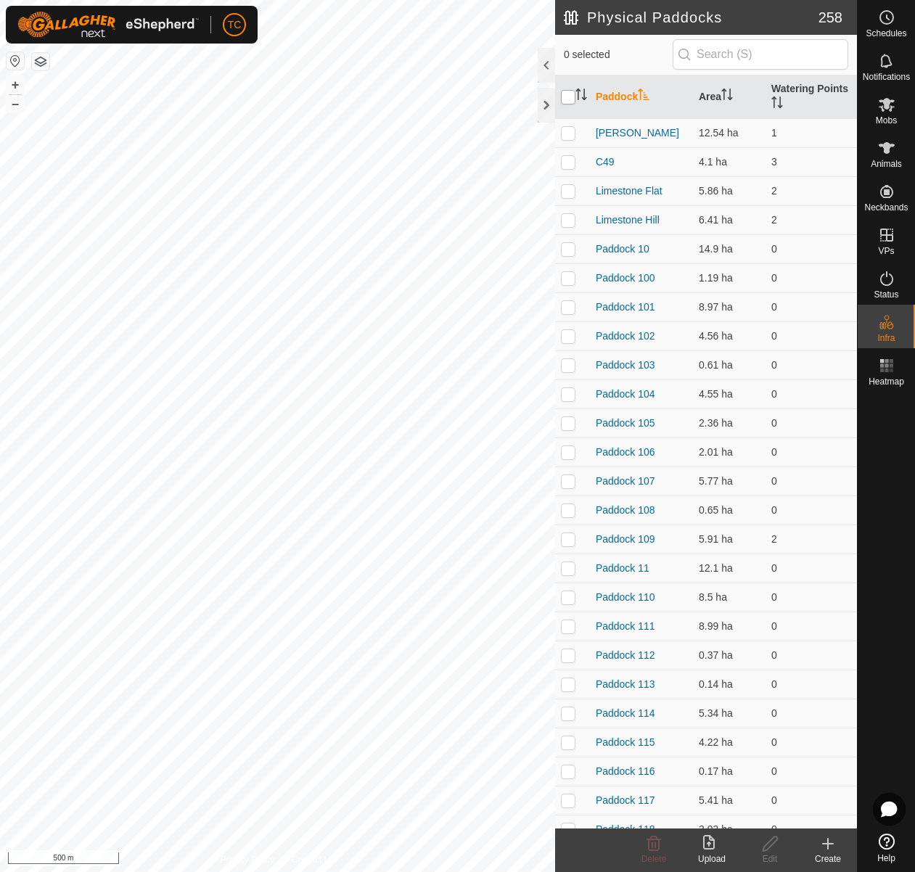
checkbox input "true"
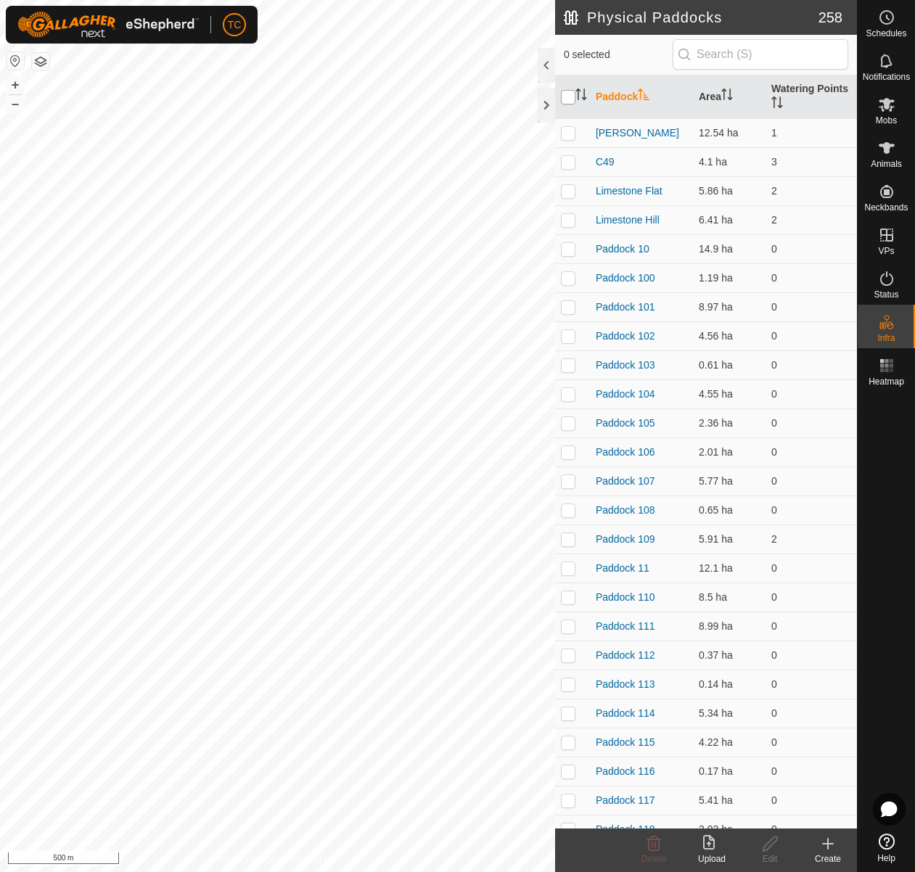
checkbox input "true"
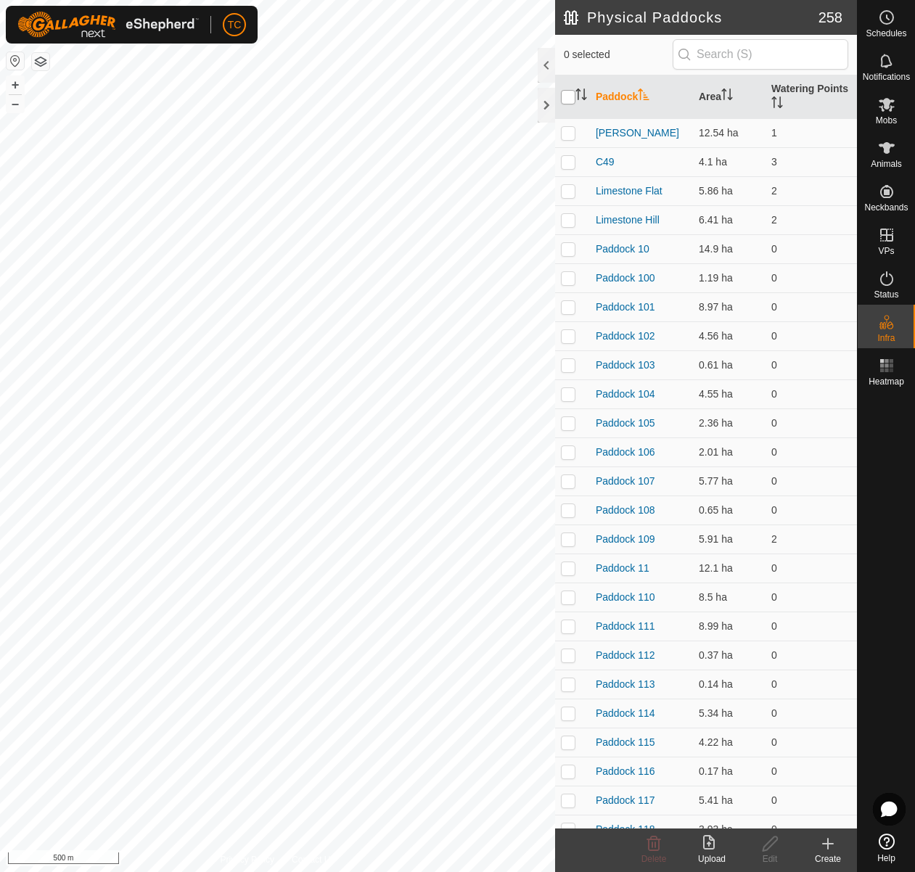
checkbox input "true"
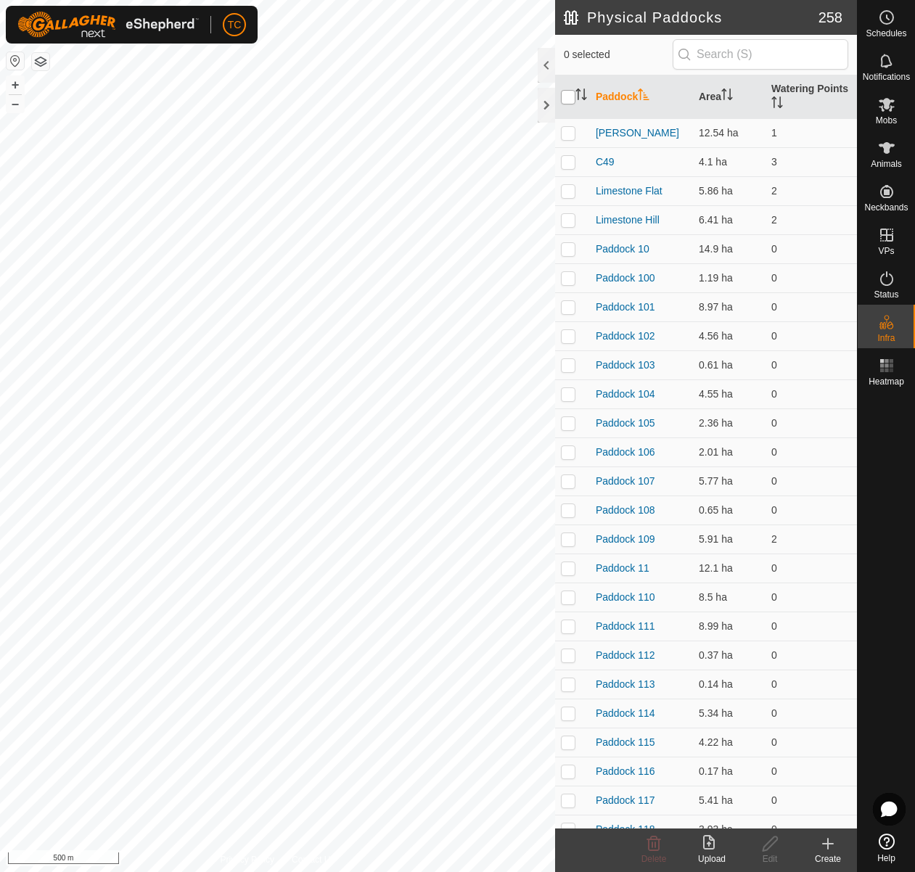
checkbox input "true"
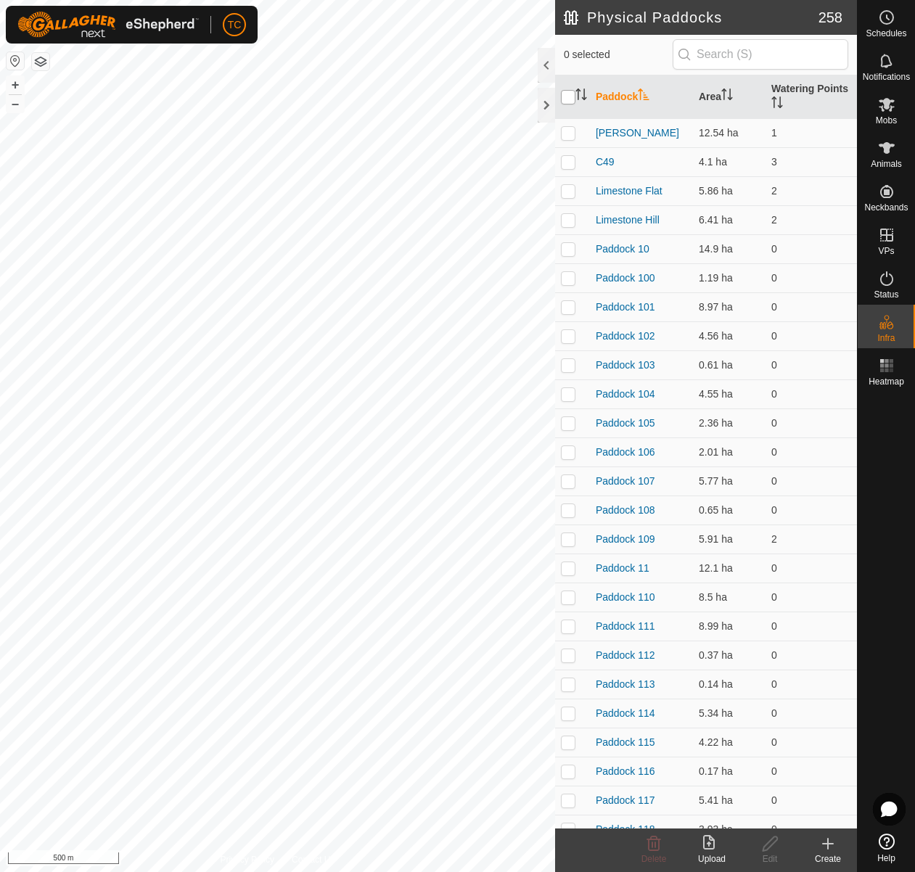
checkbox input "true"
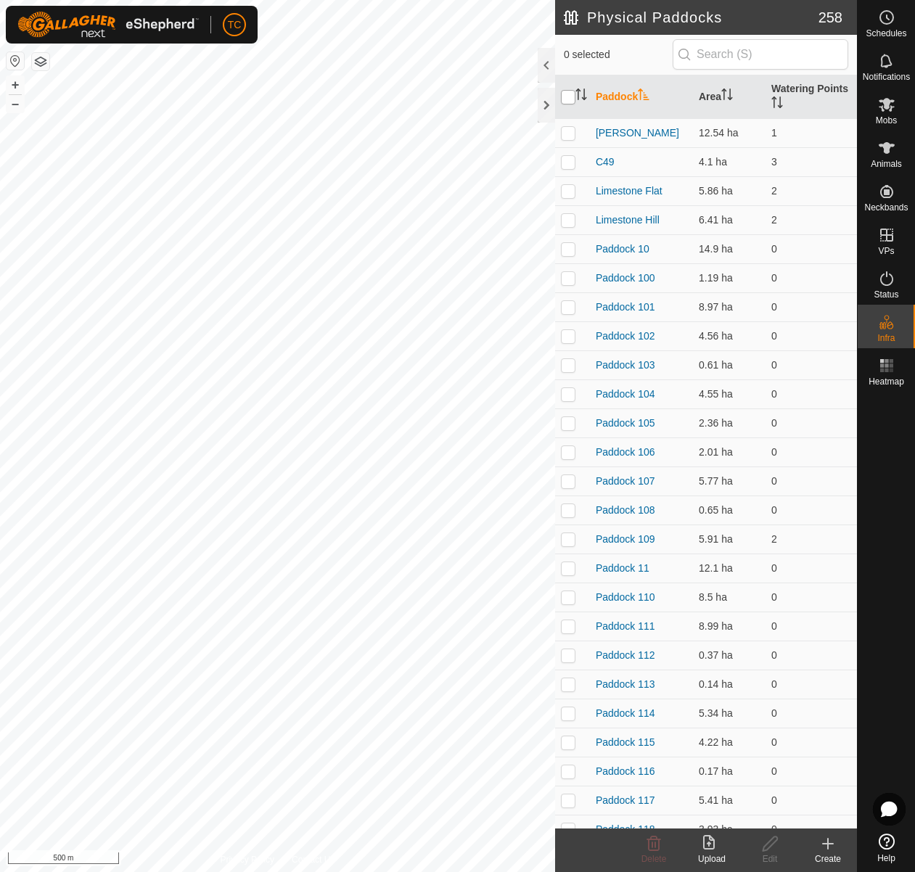
checkbox input "true"
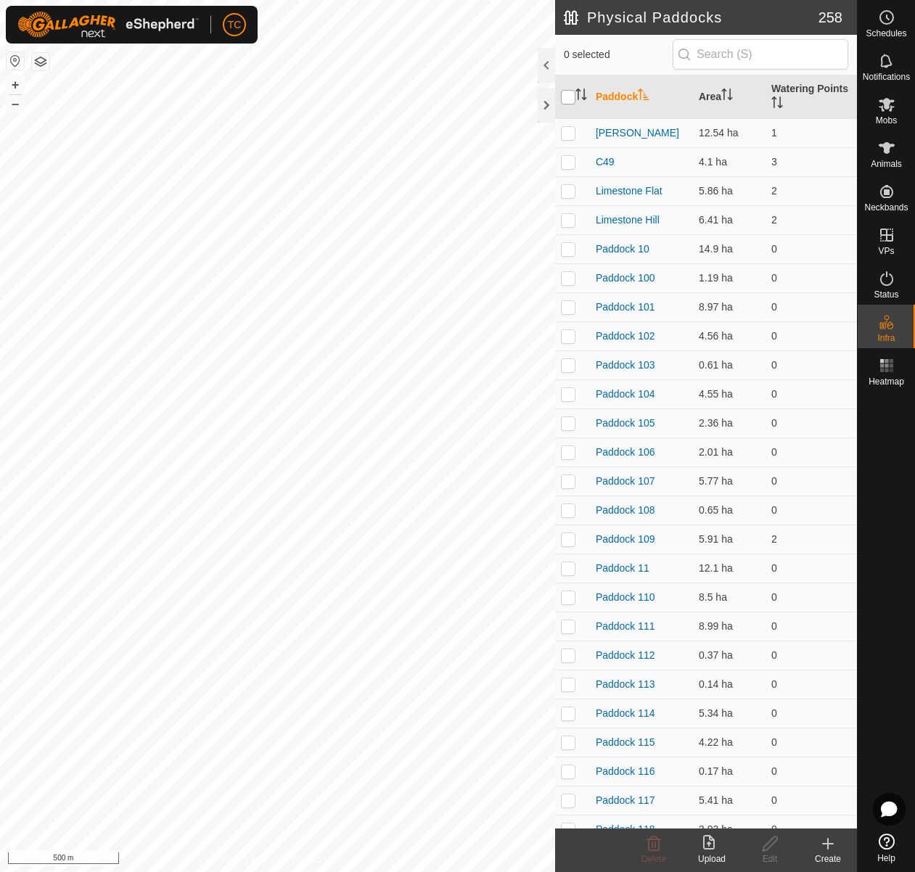
checkbox input "true"
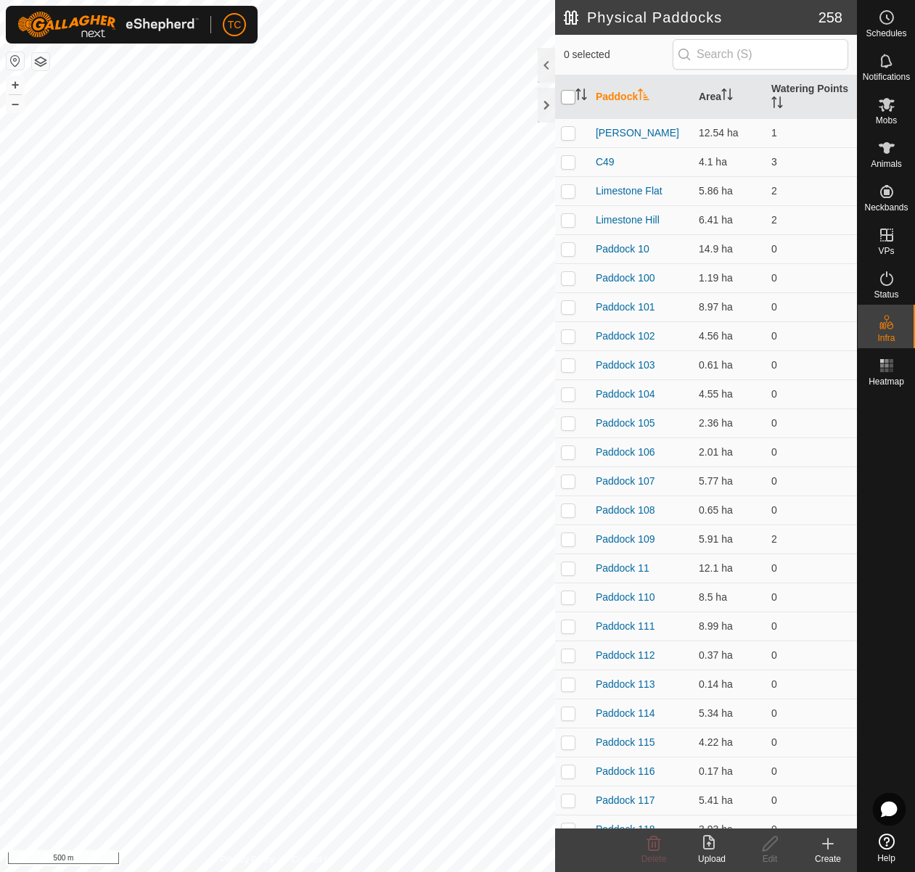
checkbox input "true"
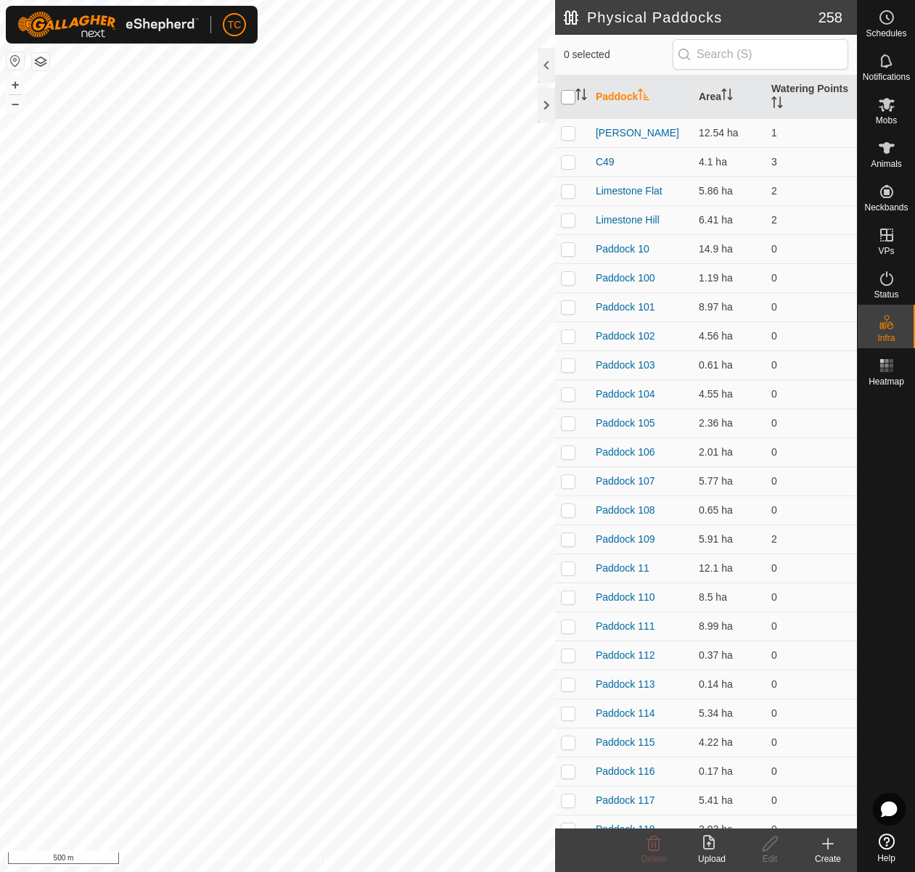
checkbox input "true"
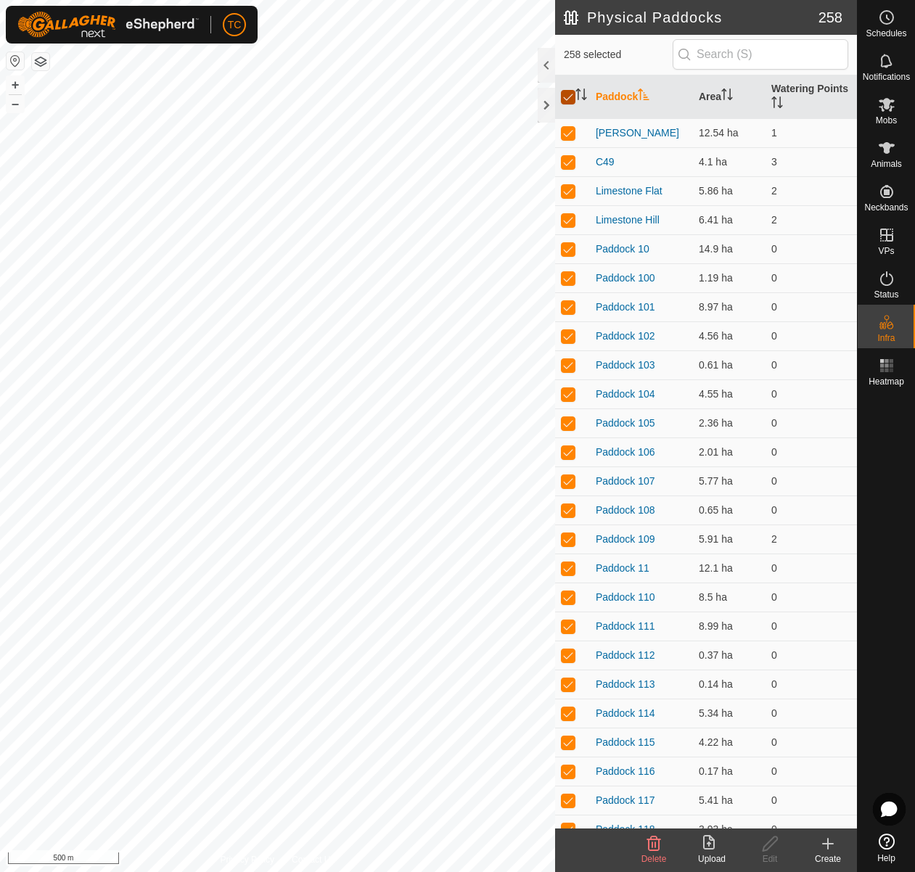
click at [567, 97] on input "checkbox" at bounding box center [568, 97] width 15 height 15
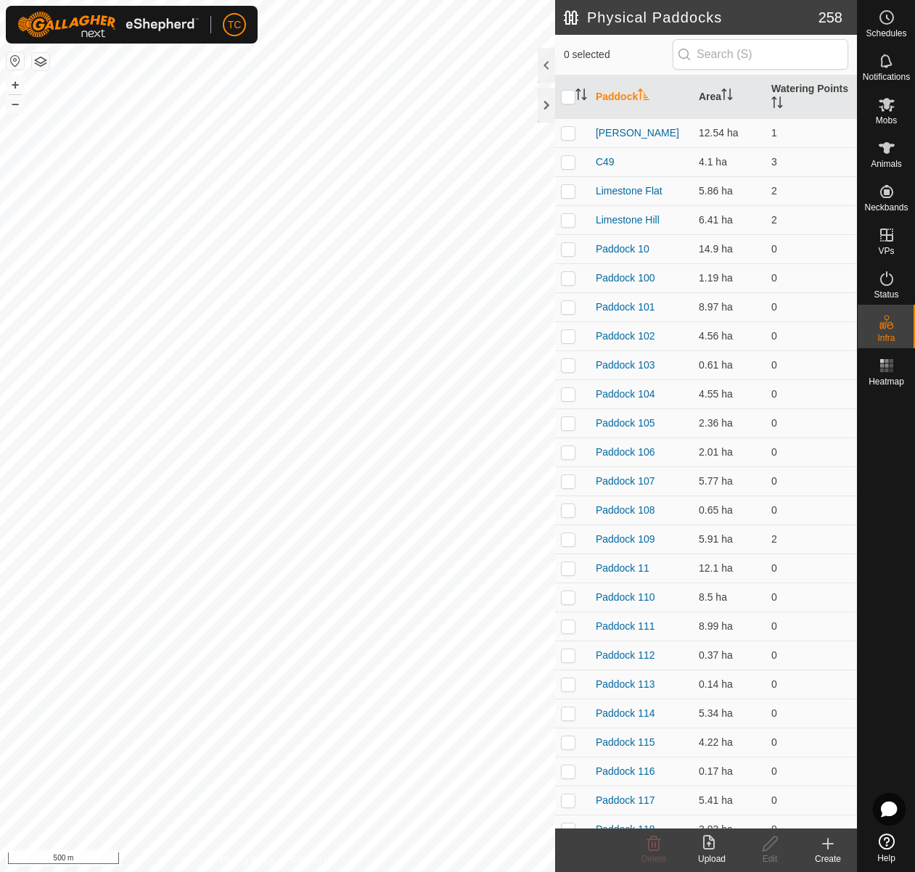
click at [897, 477] on div at bounding box center [885, 610] width 57 height 436
click at [713, 848] on icon at bounding box center [709, 842] width 12 height 15
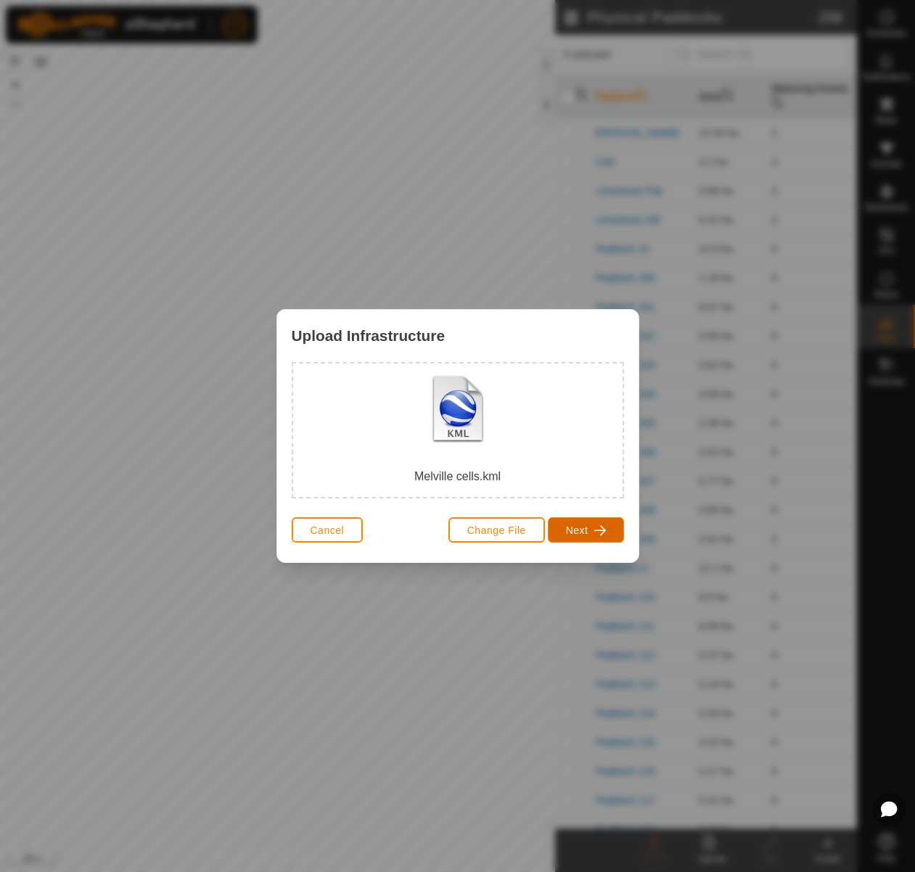
click at [605, 533] on span "button" at bounding box center [600, 530] width 12 height 12
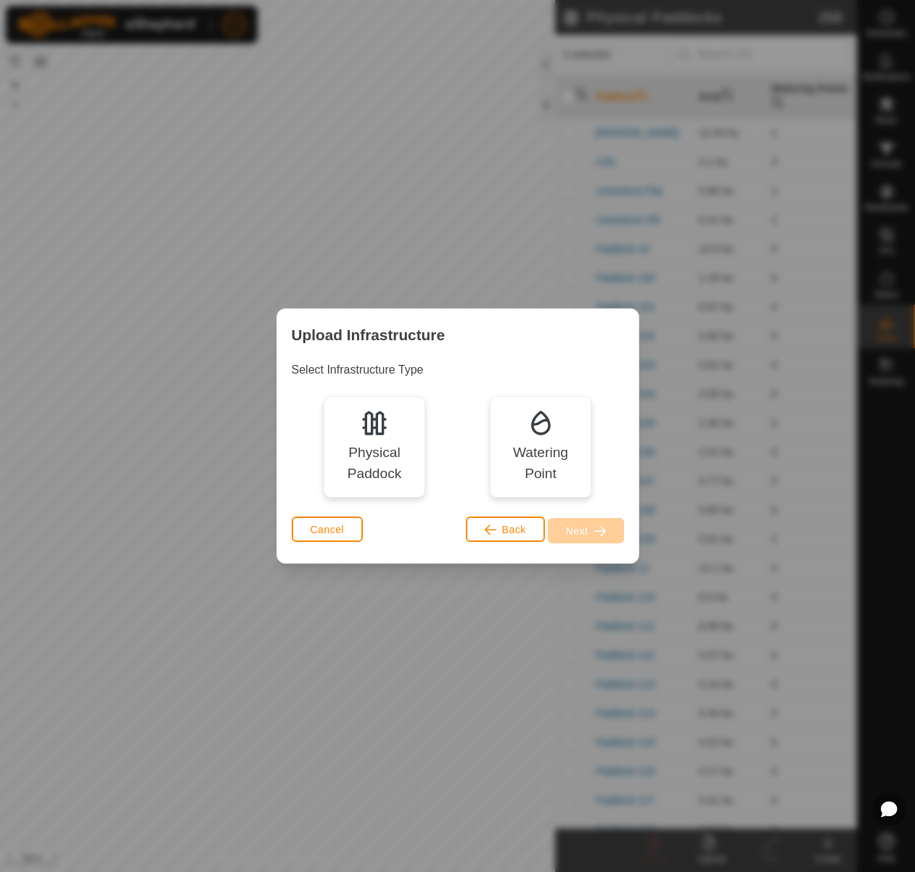
click at [395, 465] on div "Physical Paddock" at bounding box center [374, 463] width 81 height 42
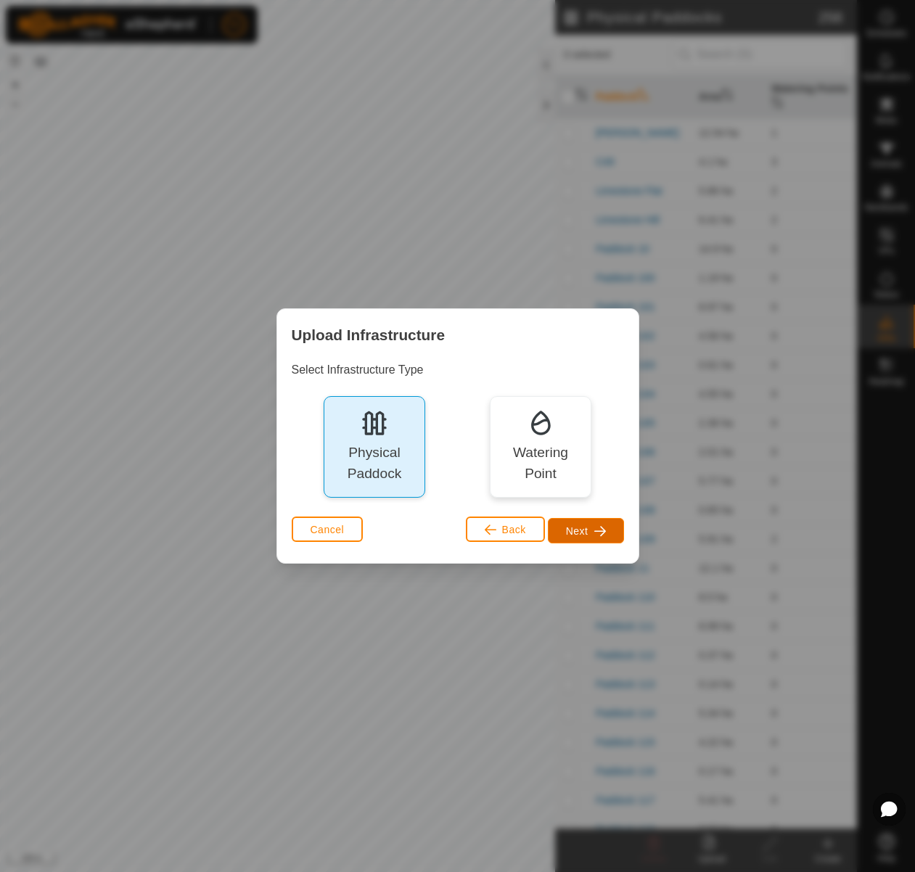
click at [595, 532] on span "button" at bounding box center [600, 531] width 12 height 12
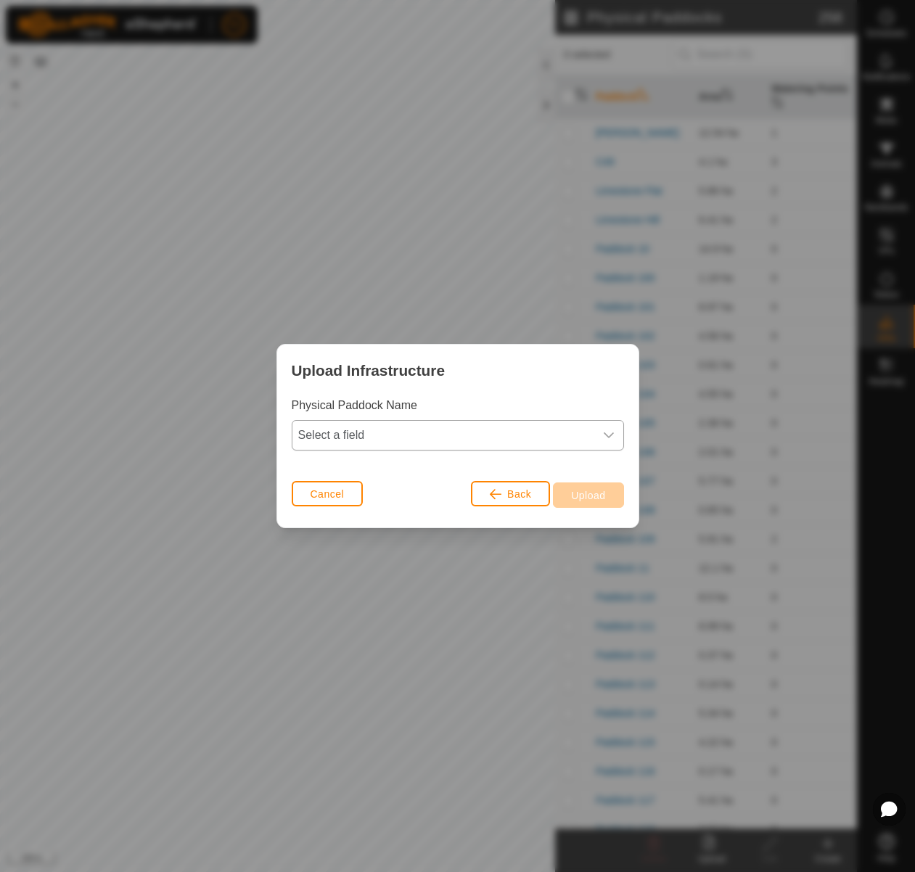
click at [501, 444] on span "Select a field" at bounding box center [443, 435] width 302 height 29
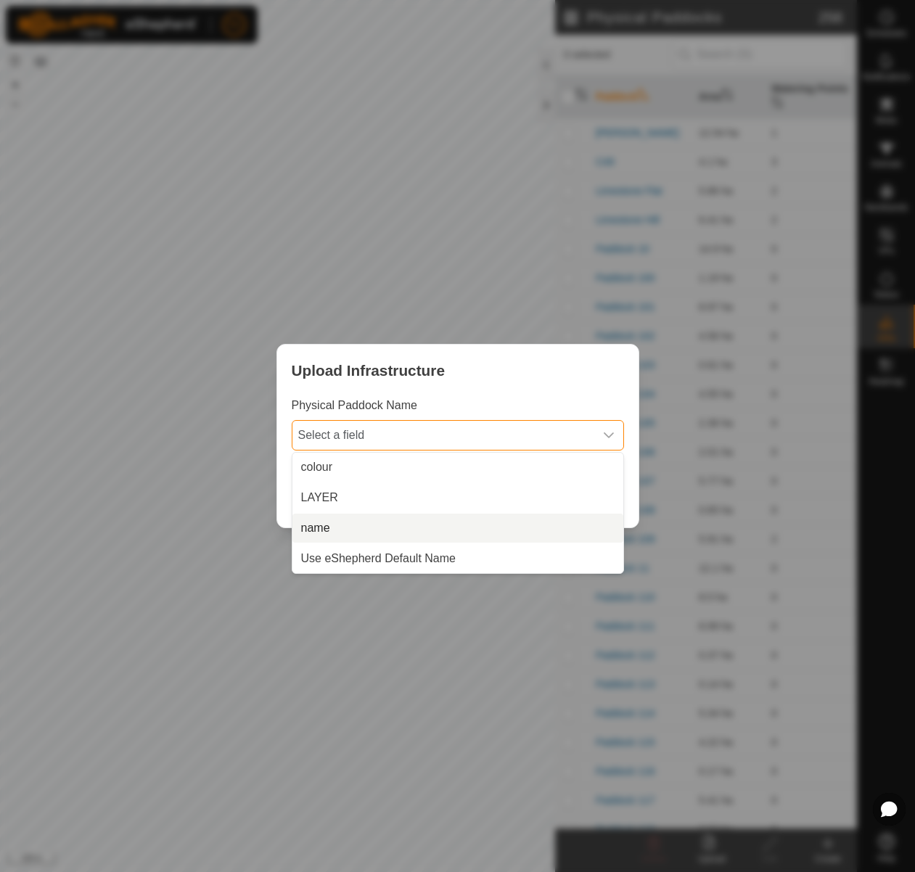
click at [474, 529] on li "name" at bounding box center [457, 528] width 331 height 29
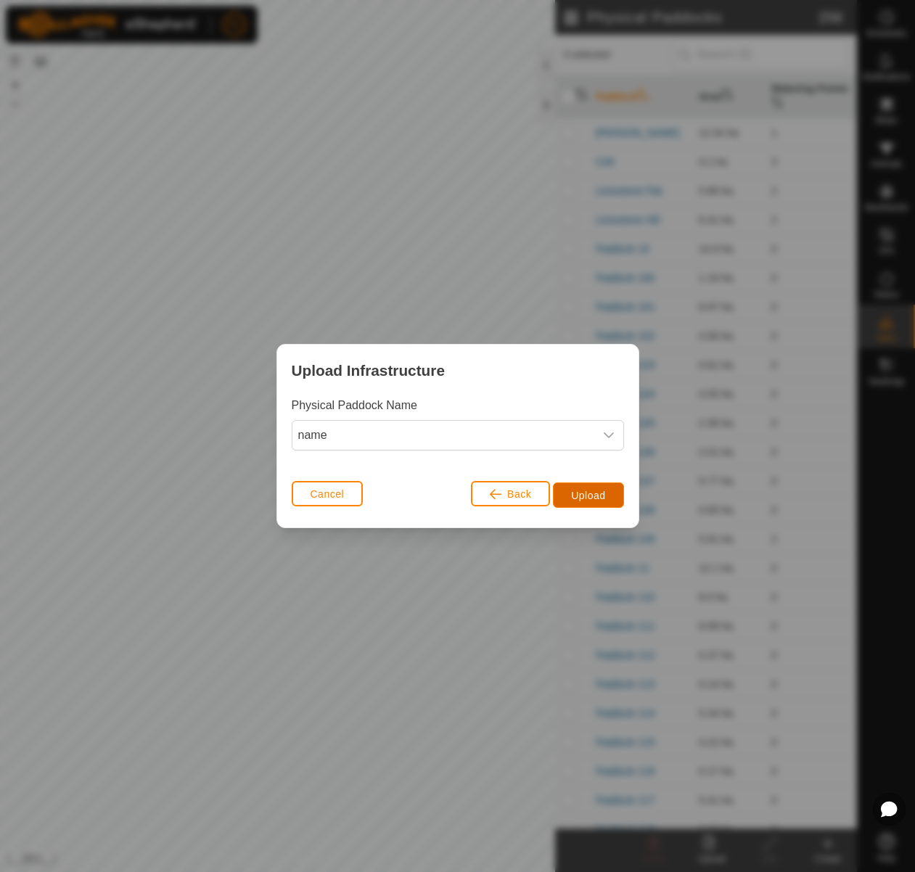
click at [588, 496] on span "Upload" at bounding box center [588, 496] width 34 height 12
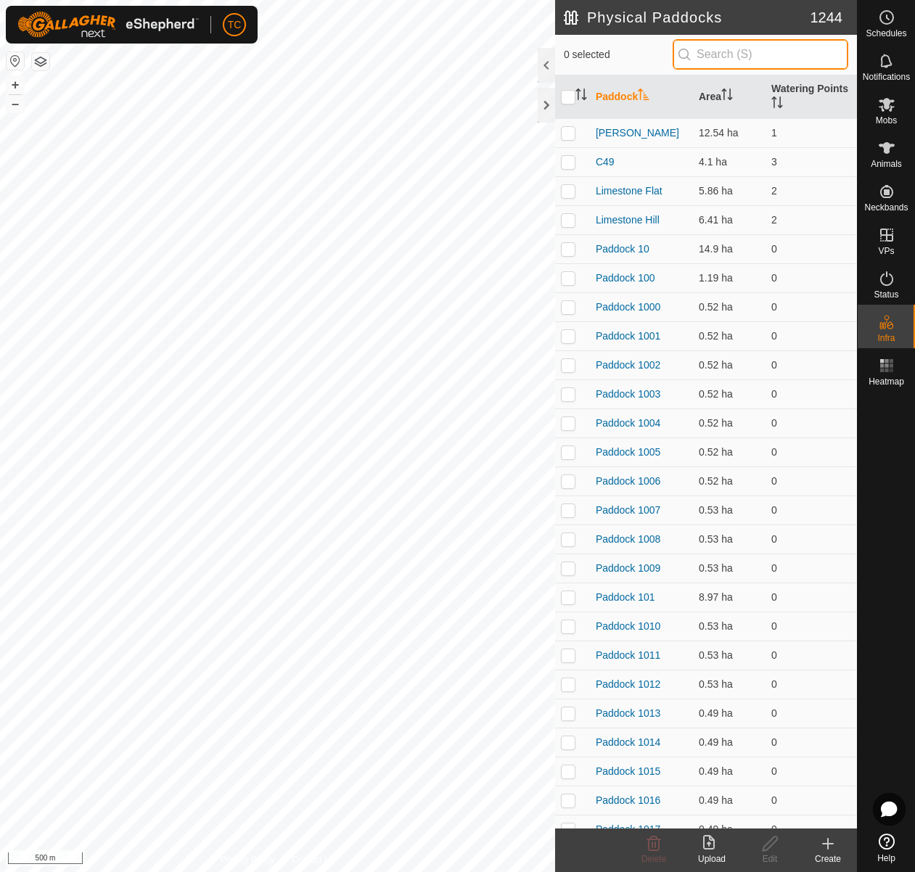
click at [741, 45] on input "text" at bounding box center [760, 54] width 176 height 30
